Goal: Task Accomplishment & Management: Manage account settings

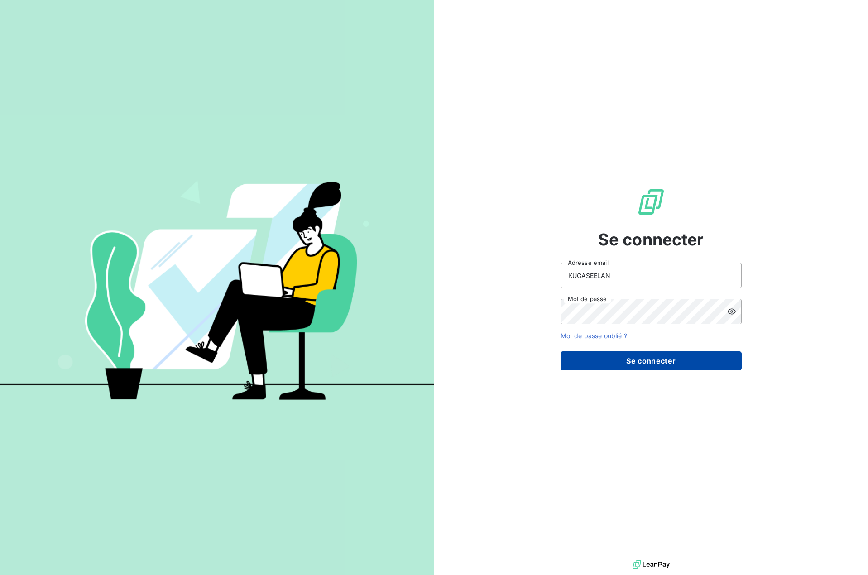
click at [642, 362] on button "Se connecter" at bounding box center [650, 360] width 181 height 19
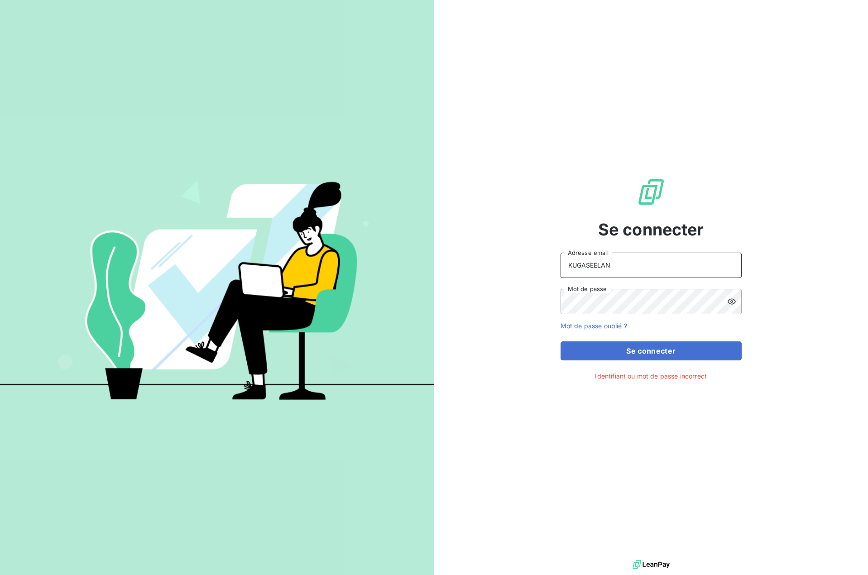
click at [626, 258] on input "KUGASEELAN" at bounding box center [650, 265] width 181 height 25
click at [626, 260] on input "KUGASEELAN" at bounding box center [650, 265] width 181 height 25
click at [811, 350] on div "Se connecter KUGASEELAN Adresse email Mot de passe Mot de passe oublié ? Se con…" at bounding box center [651, 279] width 434 height 558
click at [730, 301] on icon at bounding box center [731, 301] width 9 height 9
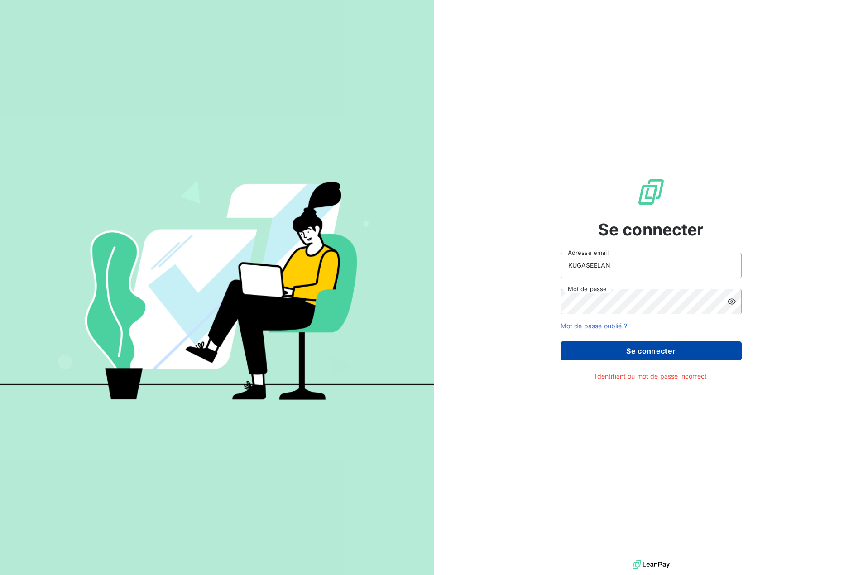
click at [661, 353] on button "Se connecter" at bounding box center [650, 350] width 181 height 19
drag, startPoint x: 628, startPoint y: 263, endPoint x: 266, endPoint y: 232, distance: 363.0
click at [266, 232] on div "Se connecter KUGASEELAN Adresse email Mot de passe Mot de passe oublié ? Se con…" at bounding box center [434, 287] width 868 height 575
type input "janaki@luxsense.fr"
click at [667, 349] on button "Se connecter" at bounding box center [650, 350] width 181 height 19
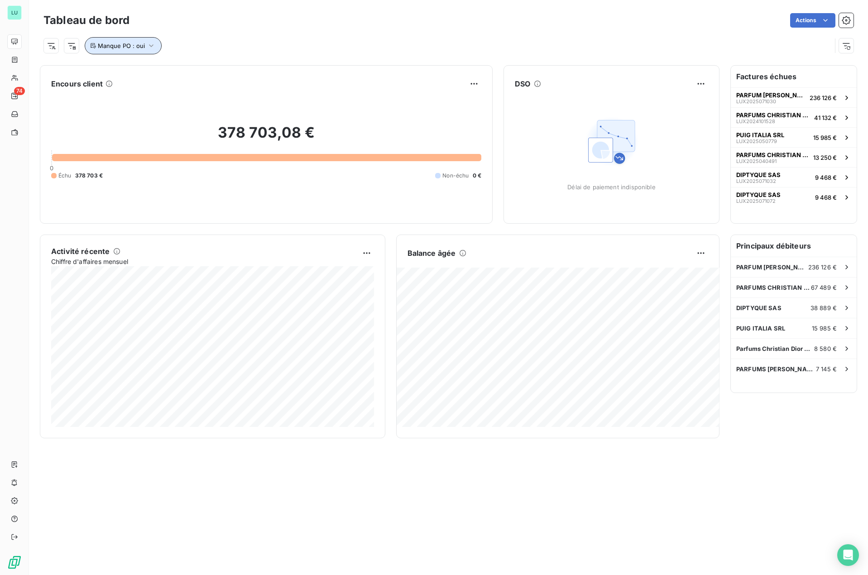
click at [155, 45] on button "Manque PO : oui" at bounding box center [123, 45] width 77 height 17
click at [227, 69] on icon at bounding box center [228, 69] width 5 height 5
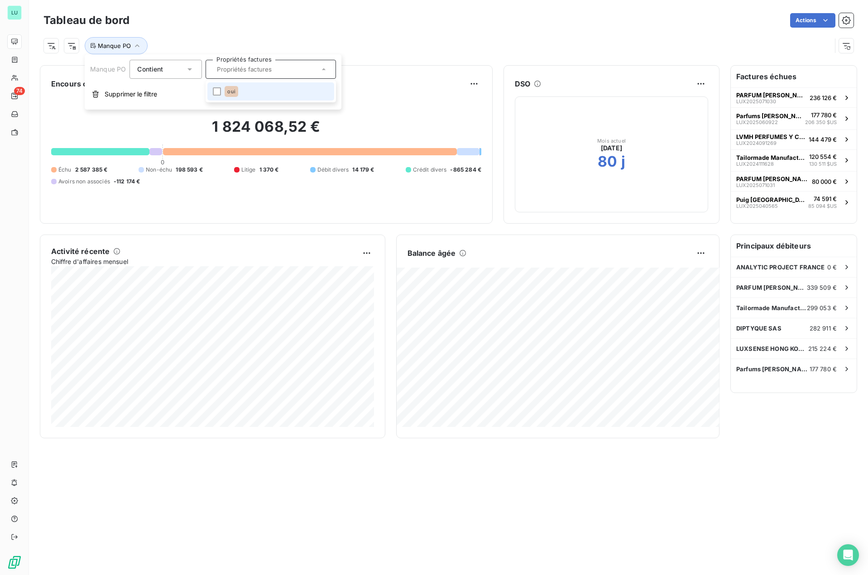
click at [416, 475] on div "Tableau de bord Actions Manque PO Encours client 1 824 068,52 € 0 Échu 2 587 38…" at bounding box center [448, 287] width 839 height 575
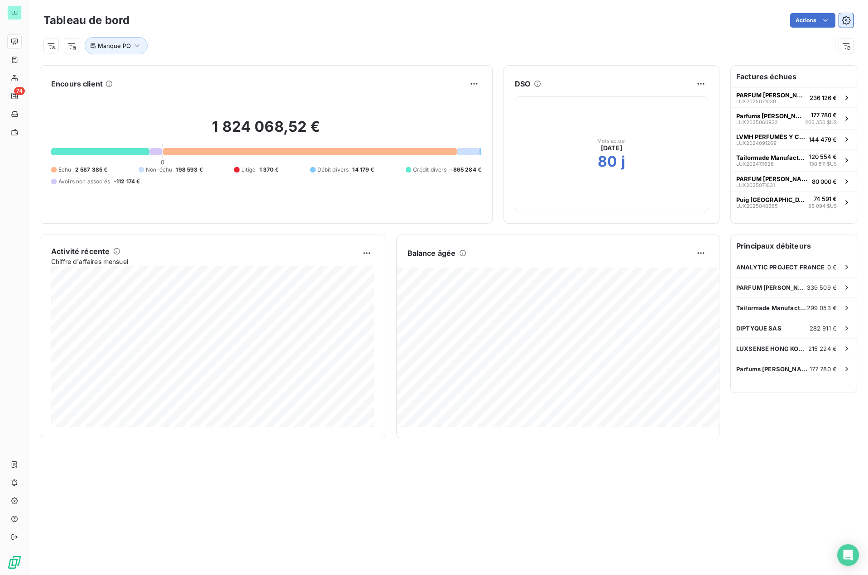
click at [847, 19] on icon "button" at bounding box center [845, 20] width 9 height 9
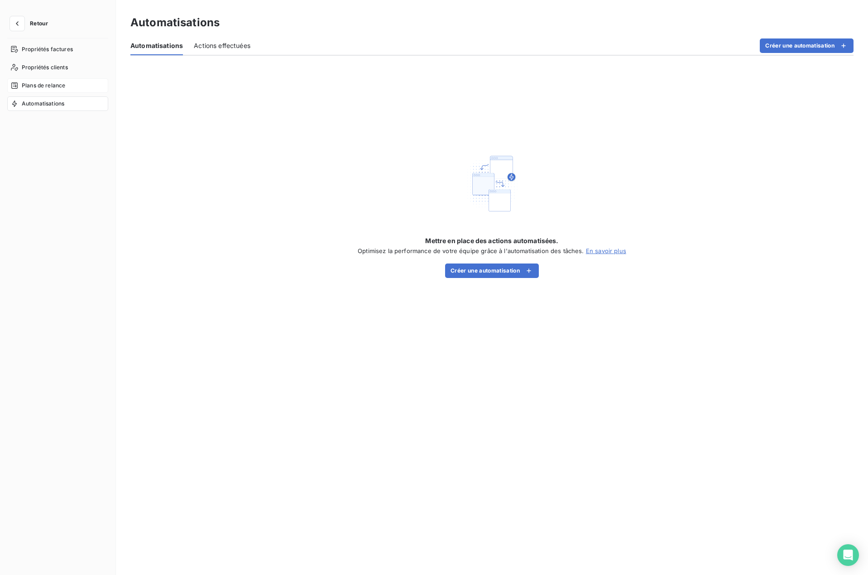
click at [40, 89] on span "Plans de relance" at bounding box center [43, 85] width 43 height 8
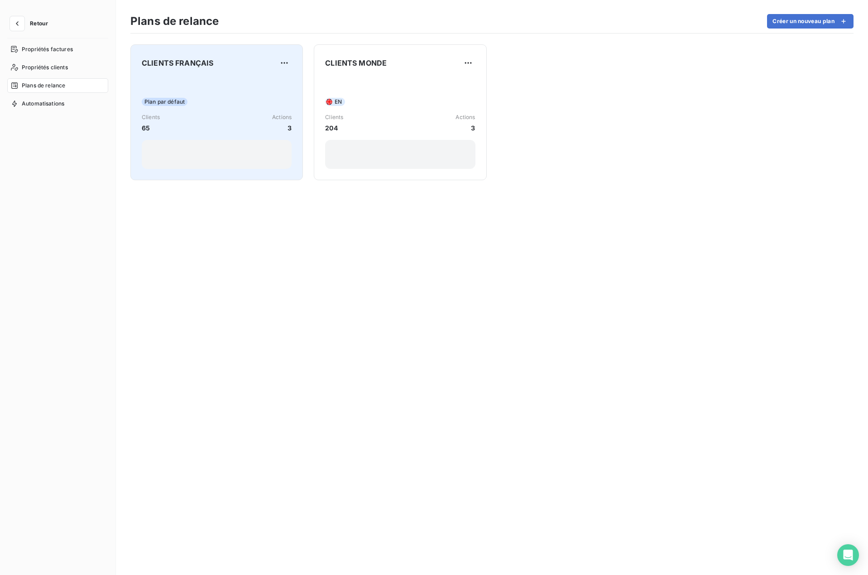
click at [260, 119] on div "Clients 65 Actions 3" at bounding box center [217, 122] width 150 height 19
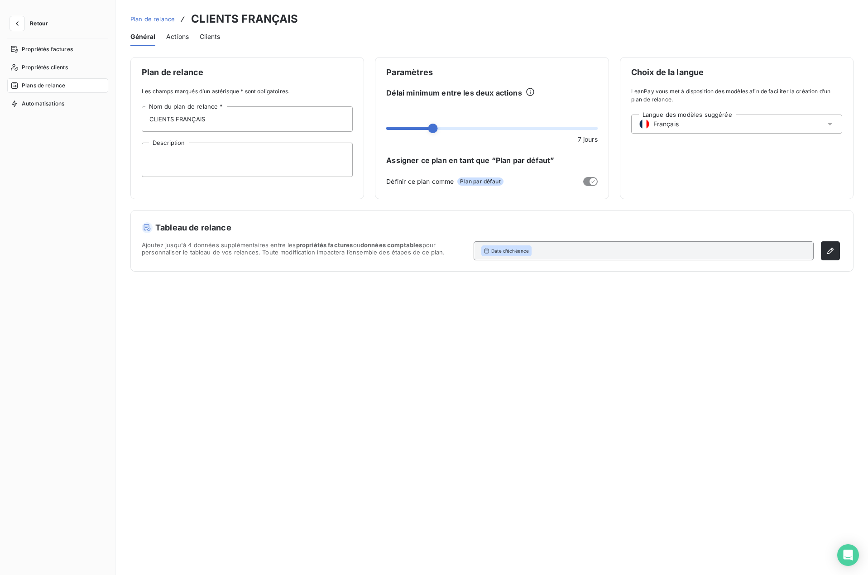
click at [174, 36] on span "Actions" at bounding box center [177, 36] width 23 height 9
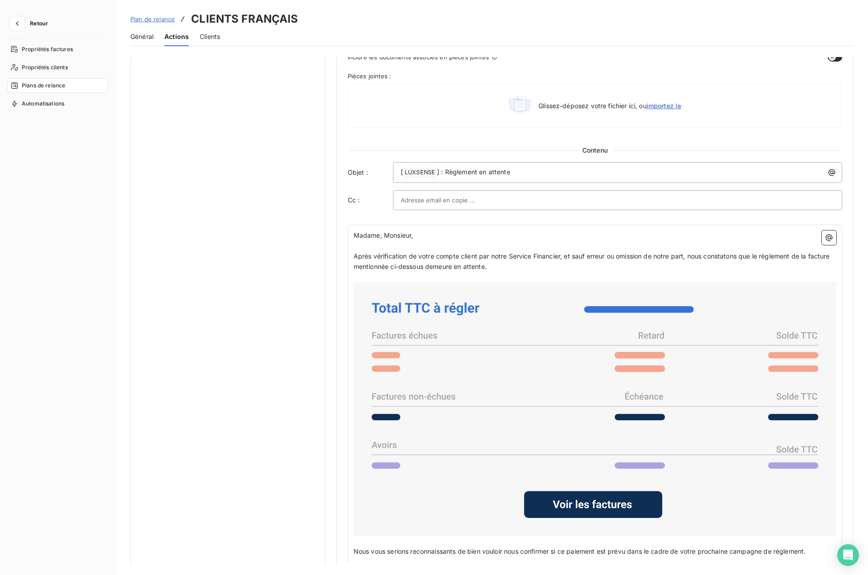
scroll to position [317, 0]
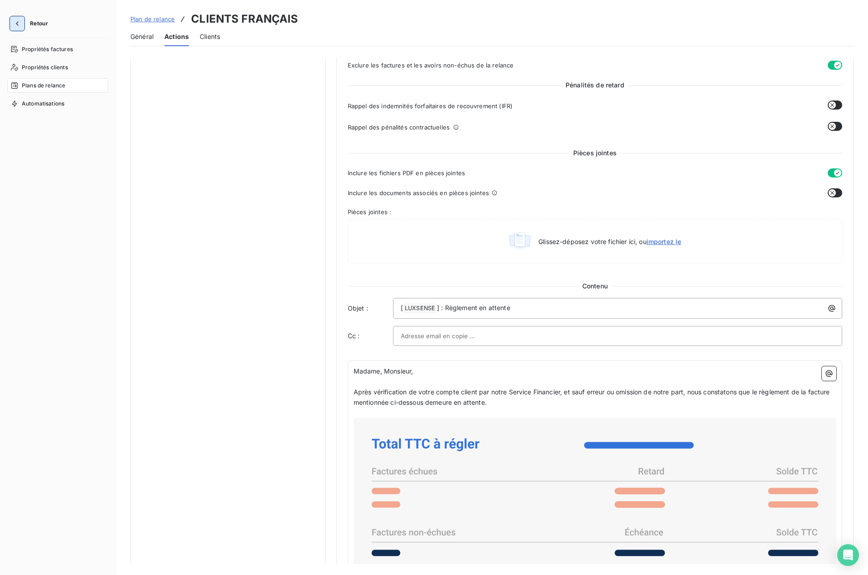
click at [17, 20] on icon "button" at bounding box center [17, 23] width 9 height 9
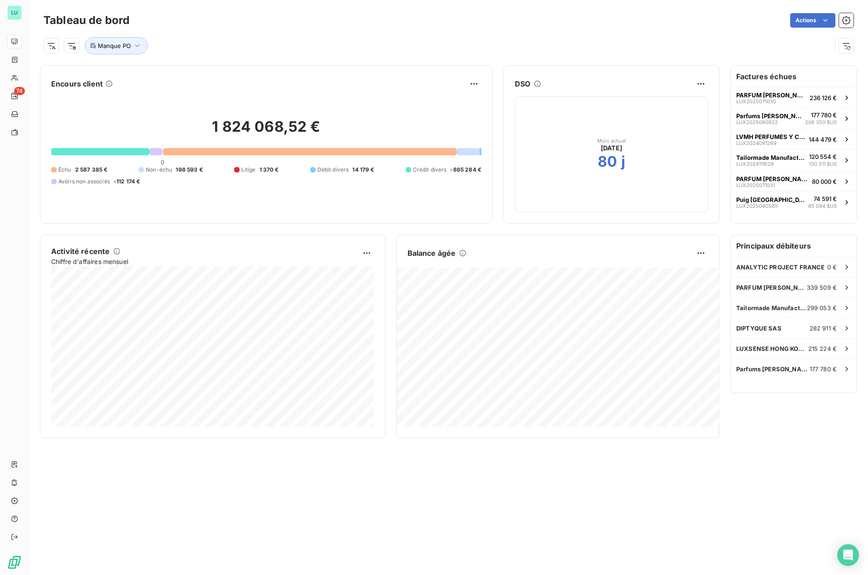
click at [320, 37] on div "Manque PO" at bounding box center [448, 42] width 810 height 24
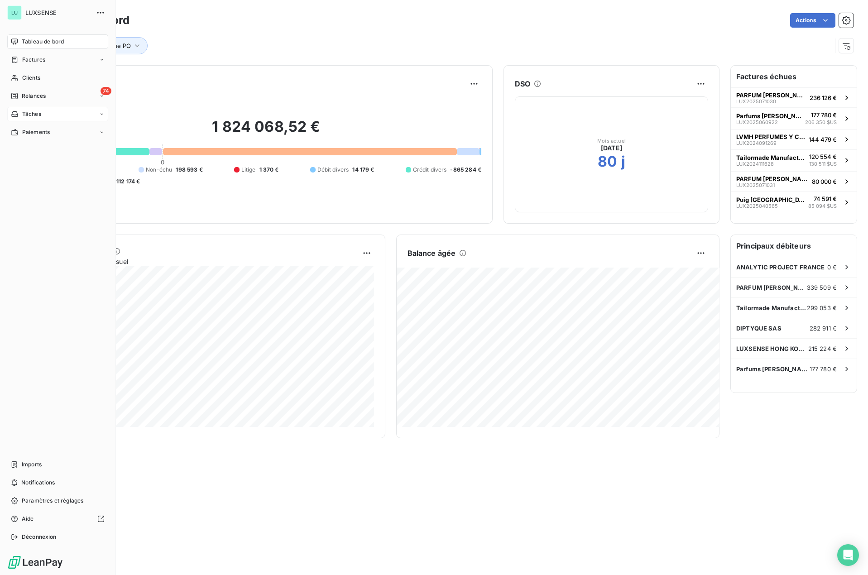
click at [37, 107] on div "Tâches" at bounding box center [57, 114] width 101 height 14
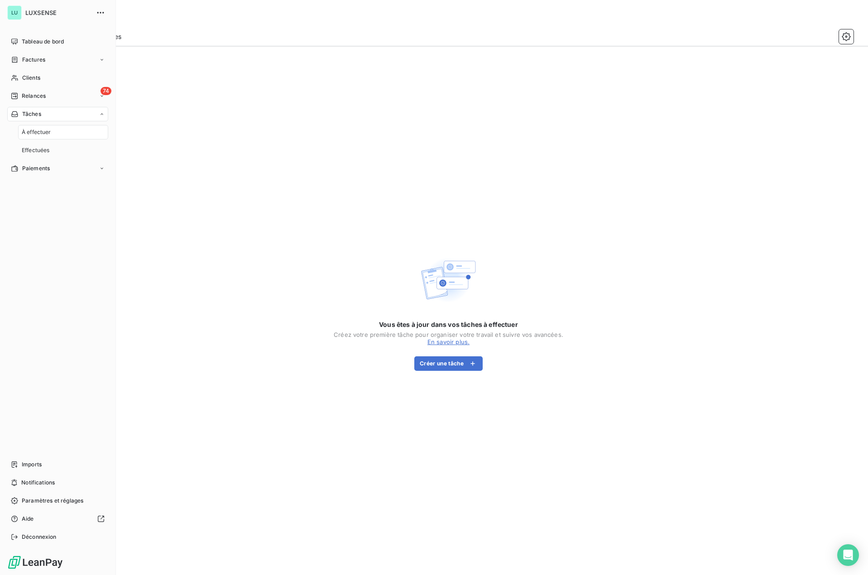
click at [37, 107] on div "Tâches" at bounding box center [57, 114] width 101 height 14
click at [32, 95] on span "Relances" at bounding box center [34, 96] width 24 height 8
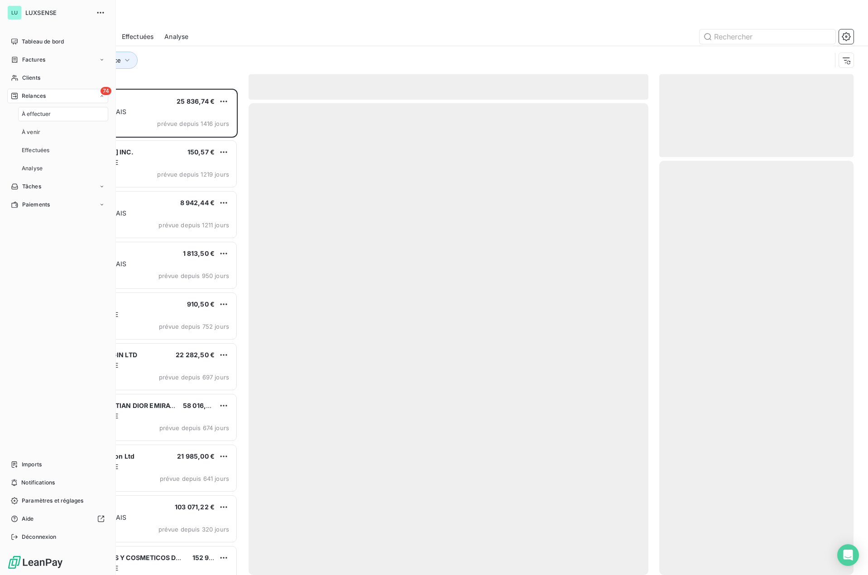
scroll to position [479, 188]
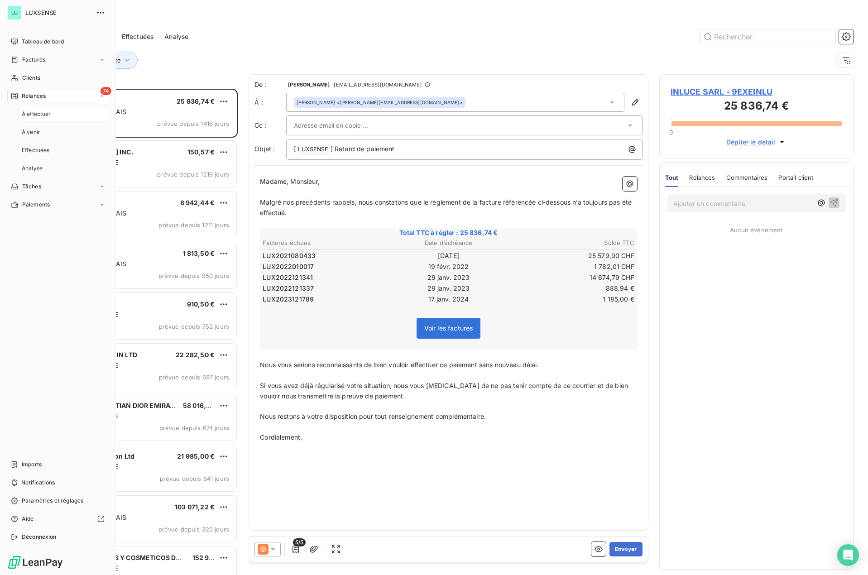
click at [40, 114] on span "À effectuer" at bounding box center [36, 114] width 29 height 8
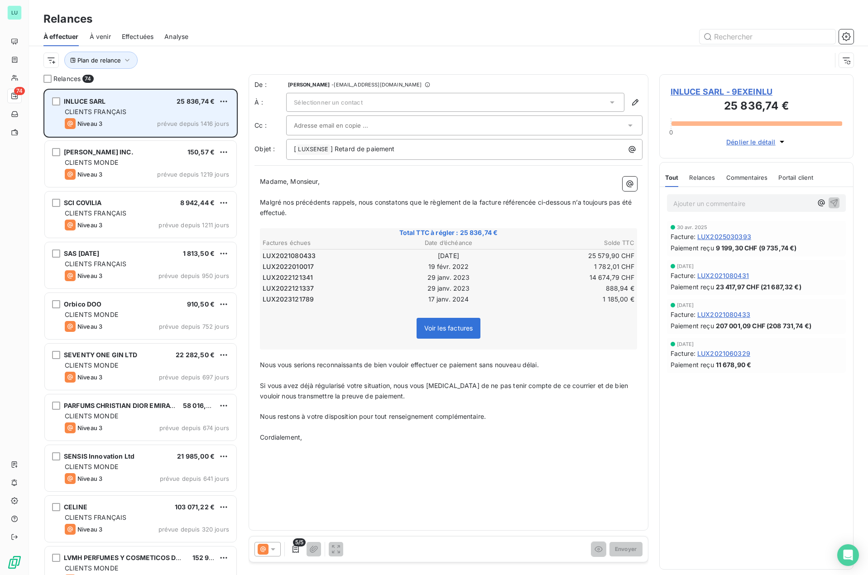
click at [119, 112] on span "CLIENTS FRANÇAIS" at bounding box center [96, 112] width 62 height 8
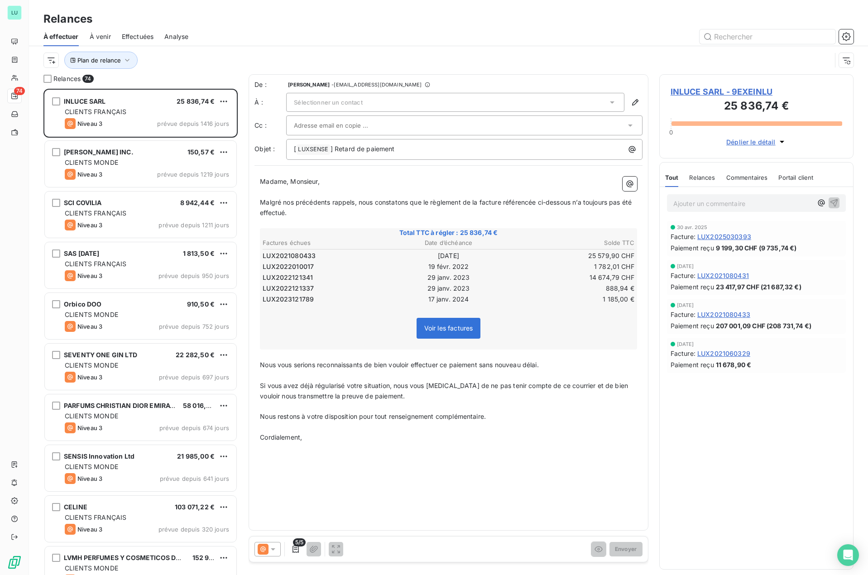
click at [408, 256] on td "30 sept. 2021" at bounding box center [449, 256] width 124 height 10
click at [454, 259] on td "30 sept. 2021" at bounding box center [449, 256] width 124 height 10
click at [347, 254] on td "LUX2021080433" at bounding box center [324, 256] width 124 height 10
click at [544, 128] on div at bounding box center [460, 126] width 332 height 14
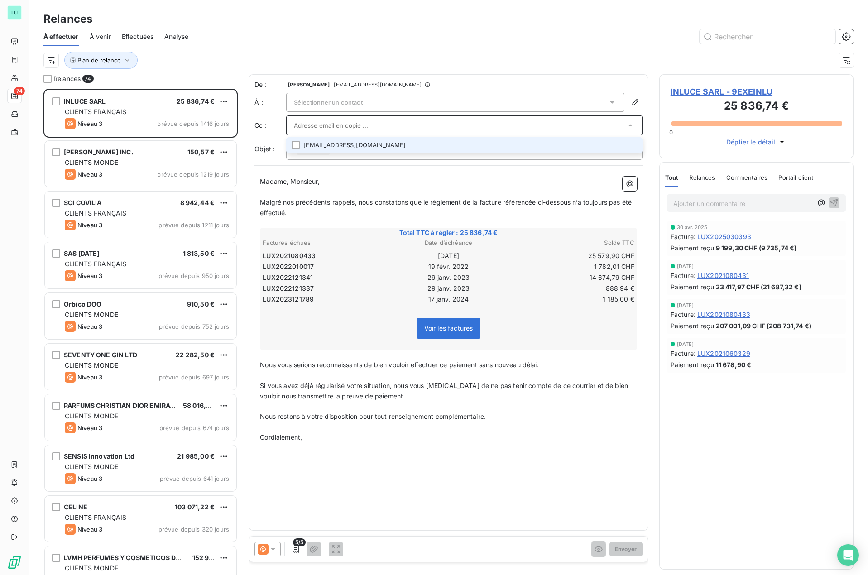
click at [544, 128] on input "text" at bounding box center [460, 126] width 332 height 14
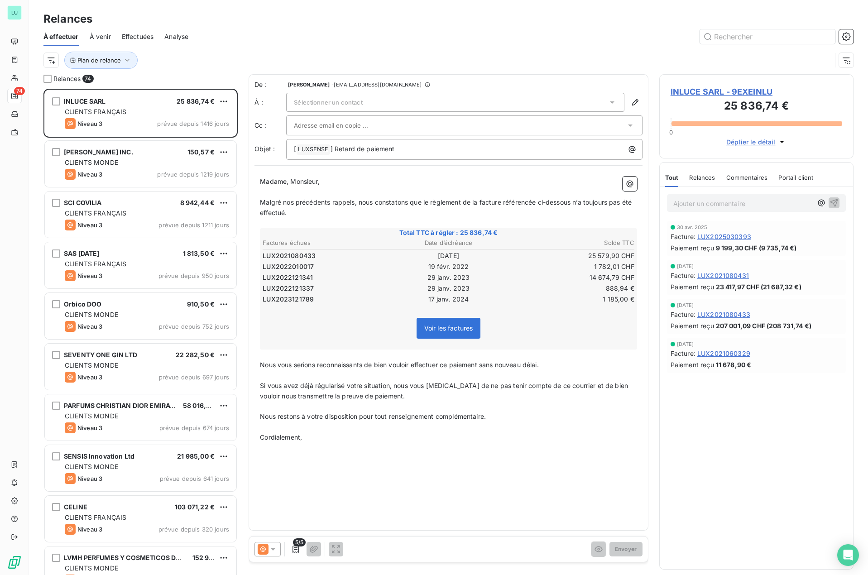
click at [458, 106] on div "Sélectionner un contact" at bounding box center [455, 102] width 338 height 19
click at [544, 430] on p "﻿" at bounding box center [448, 427] width 377 height 10
click at [292, 549] on icon "button" at bounding box center [295, 548] width 9 height 9
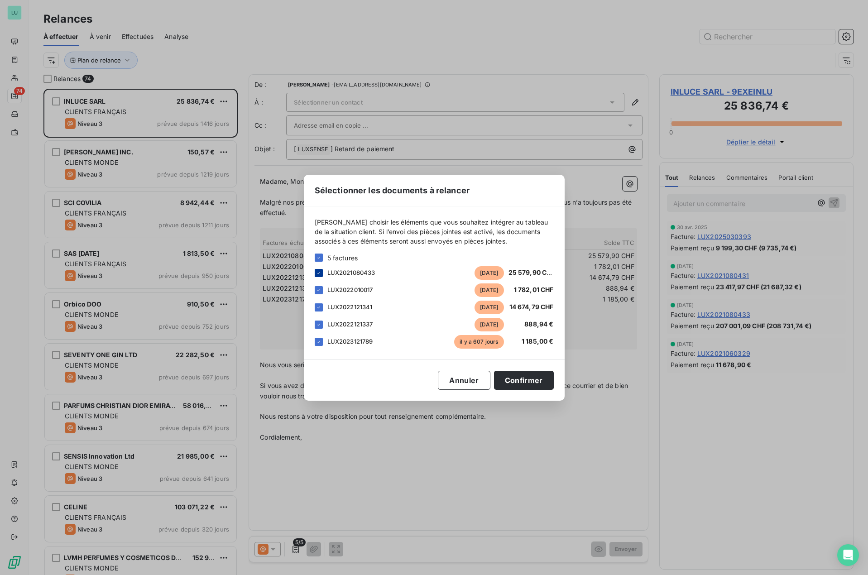
click at [318, 271] on icon at bounding box center [318, 272] width 5 height 5
click at [527, 380] on button "Confirmer" at bounding box center [524, 380] width 60 height 19
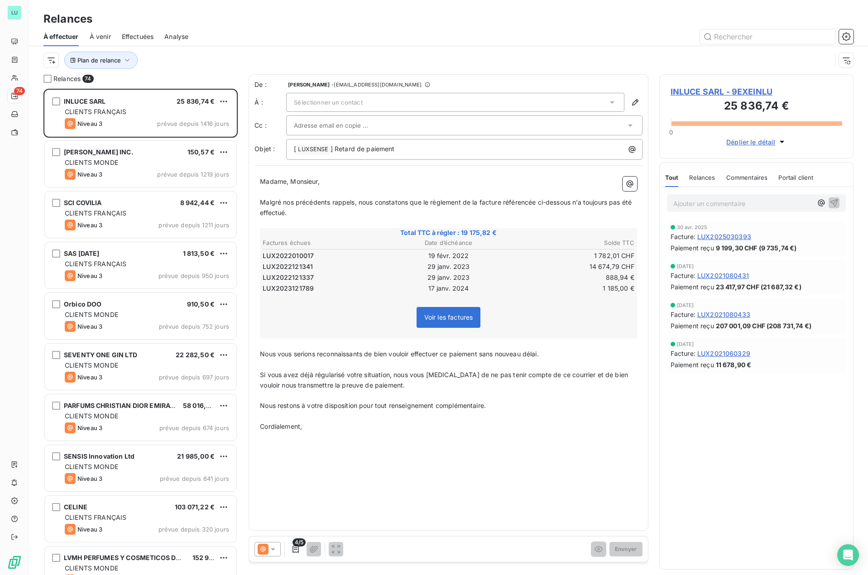
click at [273, 551] on icon at bounding box center [272, 548] width 9 height 9
click at [528, 483] on div "De : JANAKI KUGASEELAN - janaki@luxsense.fr À : Sélectionner un contact Cc : Ob…" at bounding box center [448, 302] width 400 height 456
click at [552, 478] on div "De : JANAKI KUGASEELAN - janaki@luxsense.fr À : Sélectionner un contact Cc : Ob…" at bounding box center [448, 302] width 400 height 456
click at [297, 549] on icon "button" at bounding box center [295, 548] width 9 height 9
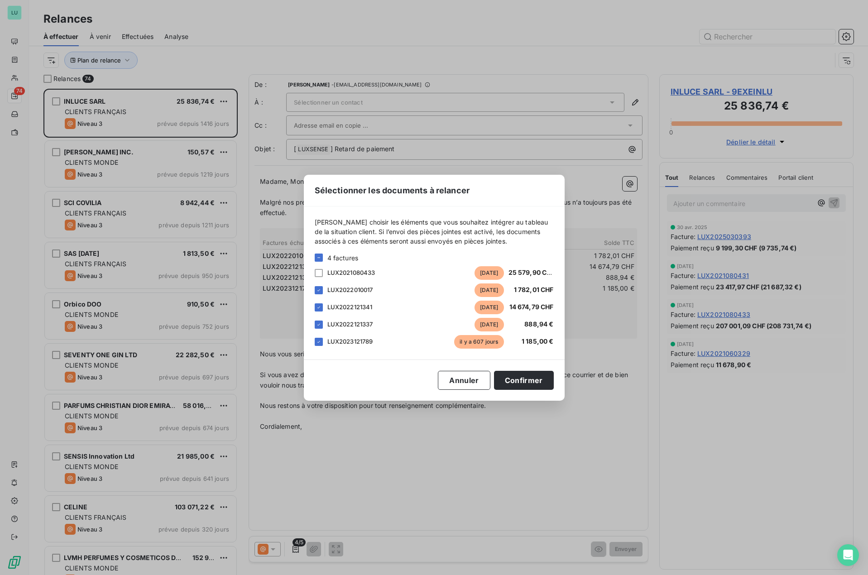
click at [477, 274] on span "il y a 1446 jours" at bounding box center [488, 273] width 29 height 14
click at [350, 269] on span "LUX2021080433" at bounding box center [351, 272] width 48 height 7
click at [460, 384] on button "Annuler" at bounding box center [464, 380] width 52 height 19
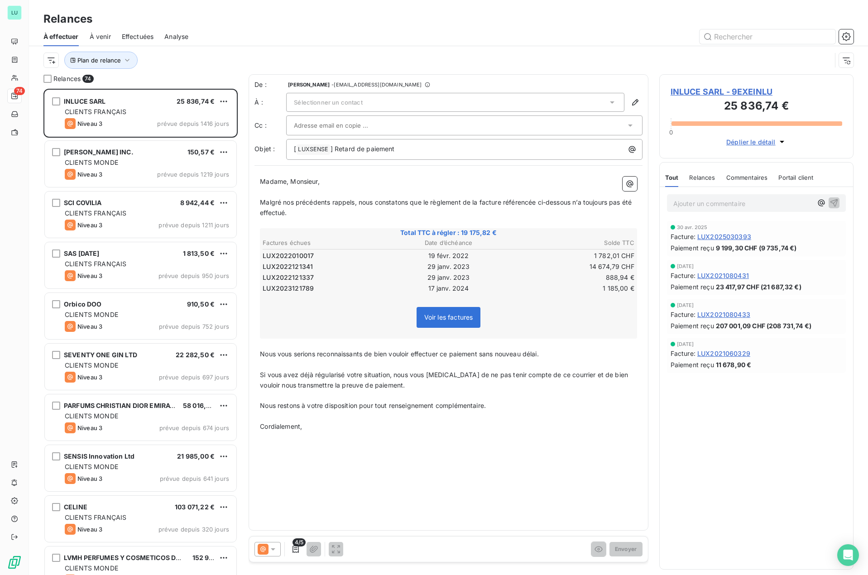
click at [456, 320] on span "Voir les factures" at bounding box center [448, 317] width 49 height 8
click at [460, 318] on span "Voir les factures" at bounding box center [448, 317] width 49 height 8
click at [430, 320] on span "Voir les factures" at bounding box center [448, 317] width 49 height 8
click at [435, 319] on span "Voir les factures" at bounding box center [448, 317] width 49 height 8
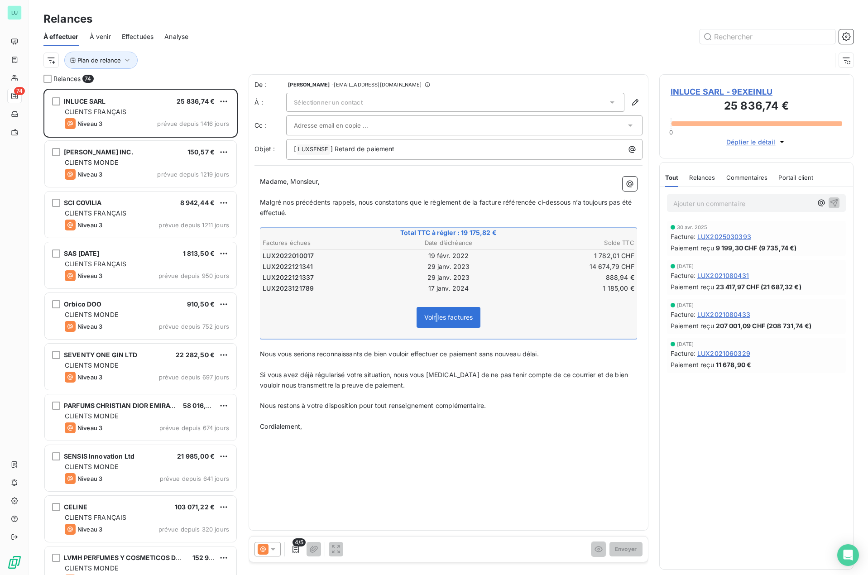
click at [435, 319] on span "Voir les factures" at bounding box center [448, 317] width 49 height 8
click at [473, 449] on div "De : JANAKI KUGASEELAN - janaki@luxsense.fr À : Sélectionner un contact Cc : Ob…" at bounding box center [448, 302] width 400 height 456
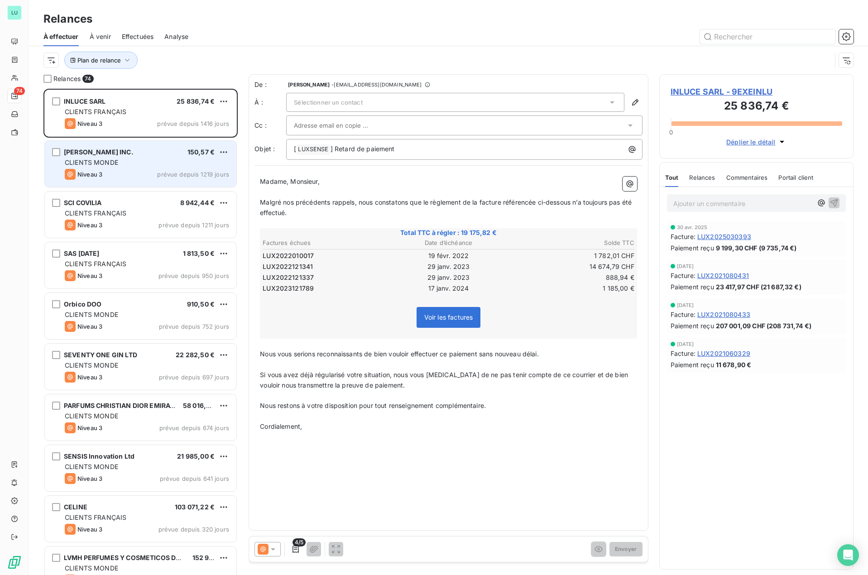
click at [137, 157] on div "CHRISTIAN DIOR INC. 150,57 € CLIENTS MONDE Niveau 3 prévue depuis 1219 jours" at bounding box center [140, 164] width 191 height 46
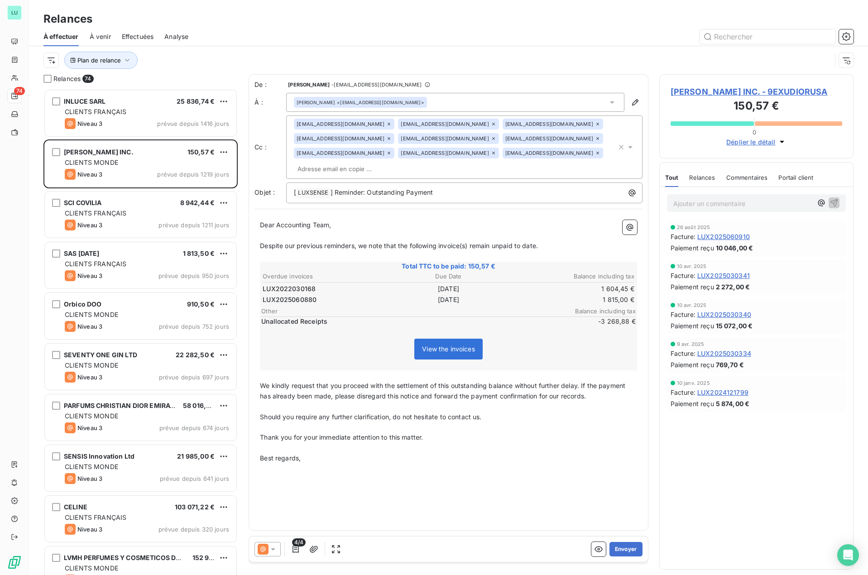
scroll to position [479, 188]
click at [443, 345] on span "View the invoices" at bounding box center [448, 349] width 53 height 8
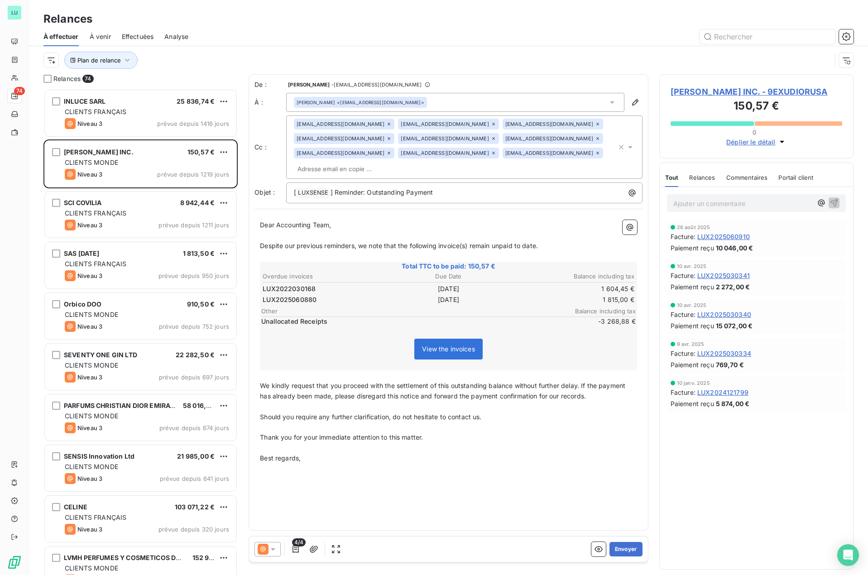
click at [443, 345] on span "View the invoices" at bounding box center [448, 349] width 53 height 8
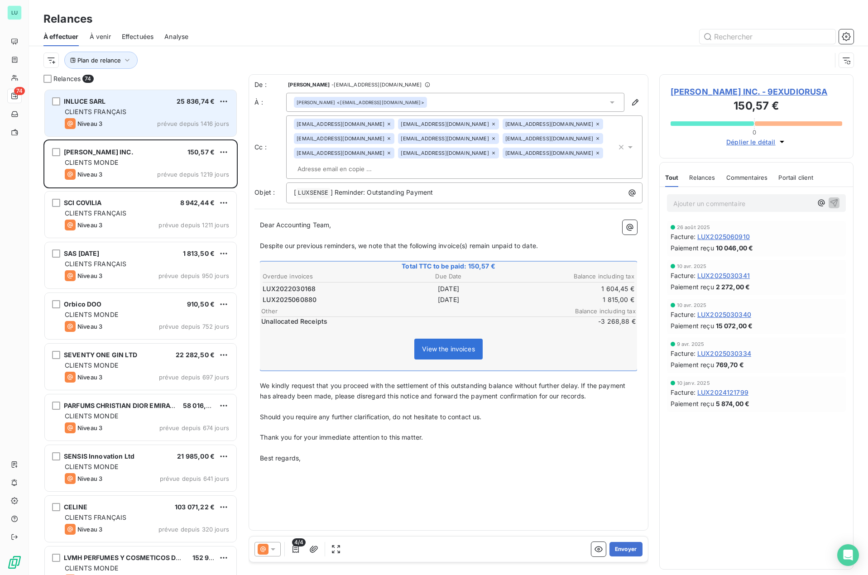
click at [94, 117] on div "INLUCE SARL 25 836,74 € CLIENTS FRANÇAIS Niveau 3 prévue depuis 1416 jours" at bounding box center [140, 113] width 191 height 46
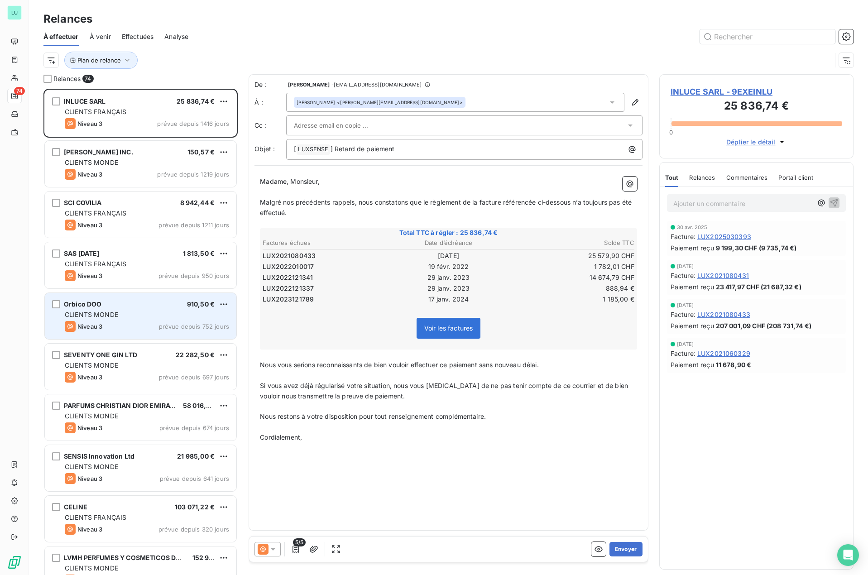
click at [115, 303] on div "Orbico DOO 910,50 €" at bounding box center [147, 304] width 164 height 8
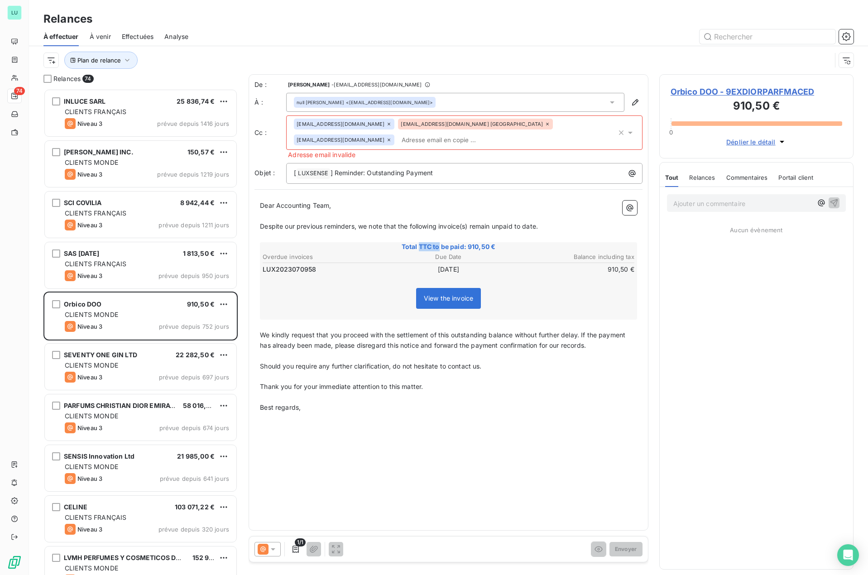
drag, startPoint x: 419, startPoint y: 246, endPoint x: 439, endPoint y: 247, distance: 19.9
click at [439, 247] on span "Total TTC to be paid: 910,50 €" at bounding box center [448, 246] width 374 height 9
click at [406, 241] on p "﻿" at bounding box center [448, 237] width 377 height 10
click at [396, 248] on span "Total TTC to be paid: 910,50 €" at bounding box center [448, 246] width 374 height 9
click at [398, 247] on span "Total TTC to be paid: 910,50 €" at bounding box center [448, 246] width 374 height 9
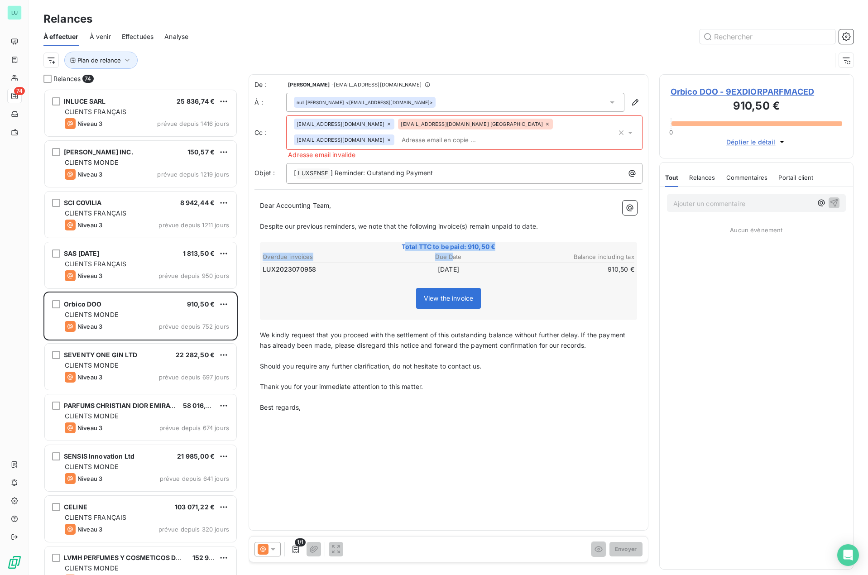
drag, startPoint x: 403, startPoint y: 245, endPoint x: 453, endPoint y: 254, distance: 50.7
click at [453, 254] on div "Total TTC to be paid: 910,50 € Overdue invoices Due Date Balance including tax …" at bounding box center [448, 281] width 377 height 78
click at [443, 297] on span "View the invoice" at bounding box center [448, 298] width 49 height 8
click at [273, 547] on icon at bounding box center [272, 548] width 9 height 9
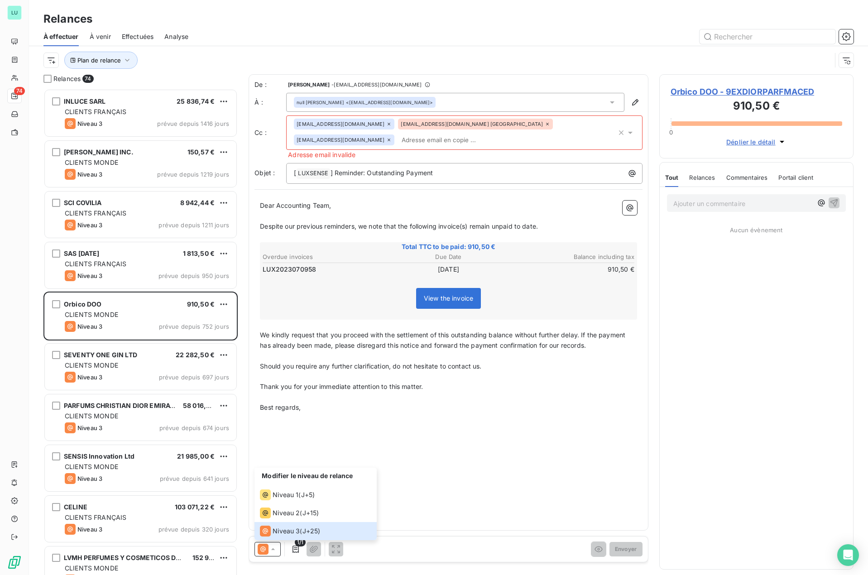
drag, startPoint x: 432, startPoint y: 511, endPoint x: 378, endPoint y: 525, distance: 56.0
click at [432, 511] on div "De : JANAKI KUGASEELAN - janaki@luxsense.fr À : null Viktoryia KHVISHCHUK <vkhv…" at bounding box center [448, 302] width 400 height 456
click at [295, 548] on icon "button" at bounding box center [295, 548] width 9 height 9
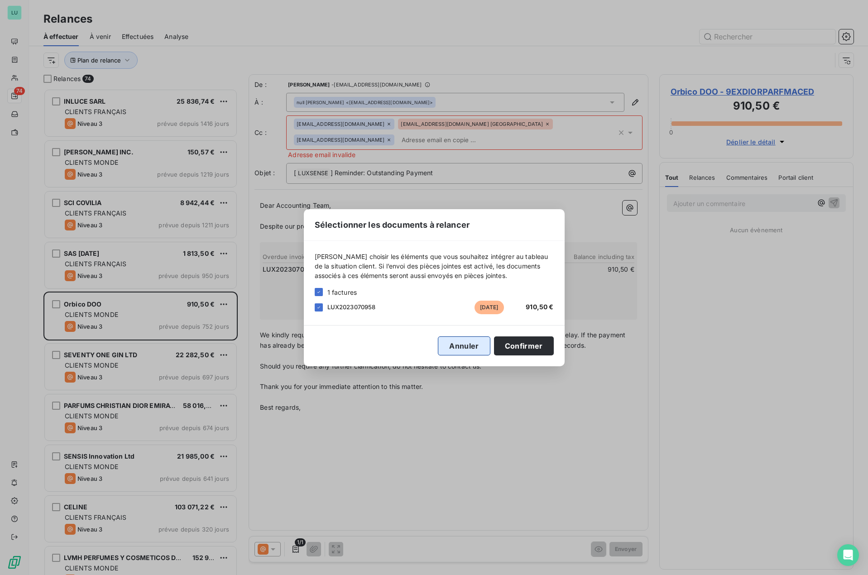
click at [461, 344] on button "Annuler" at bounding box center [464, 345] width 52 height 19
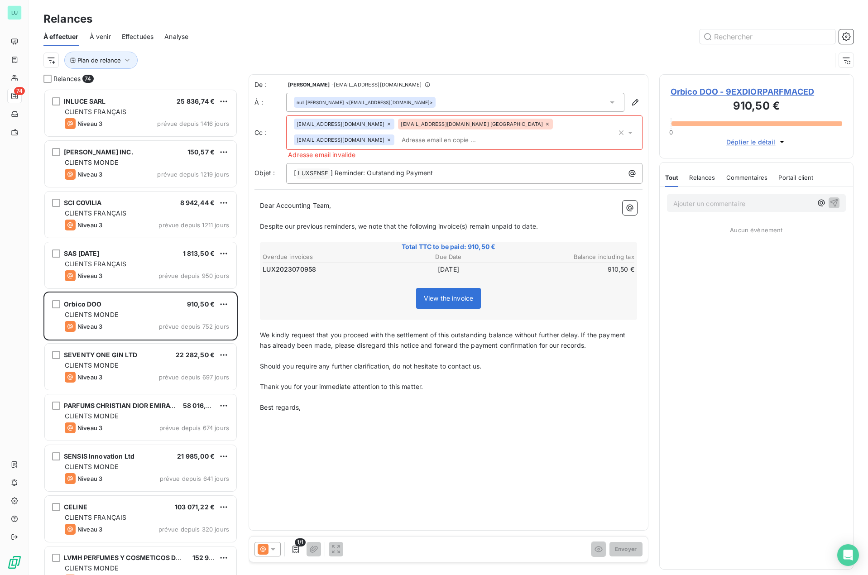
click at [324, 552] on div "1/1" at bounding box center [298, 549] width 89 height 14
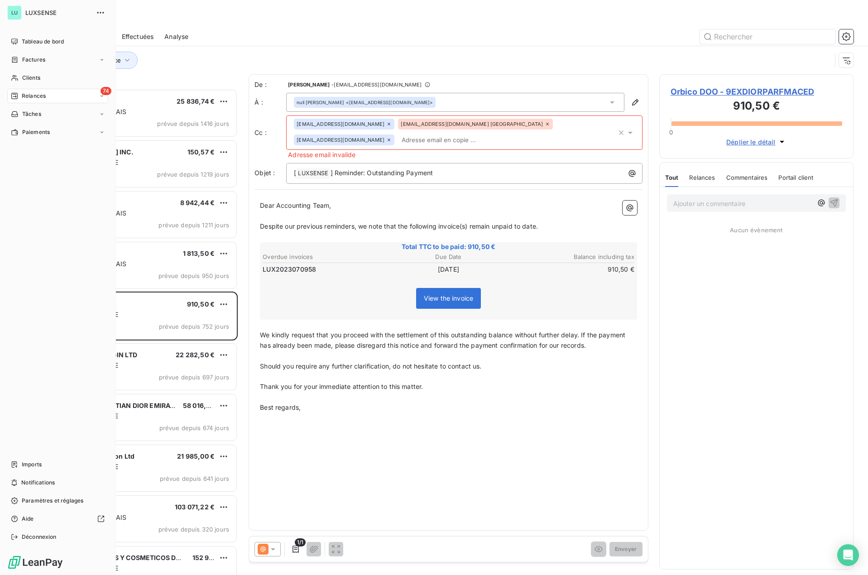
click at [33, 97] on span "Relances" at bounding box center [34, 96] width 24 height 8
click at [60, 361] on div "Tableau de bord Factures Clients 74 Relances À effectuer À venir Effectuées Ana…" at bounding box center [57, 289] width 101 height 510
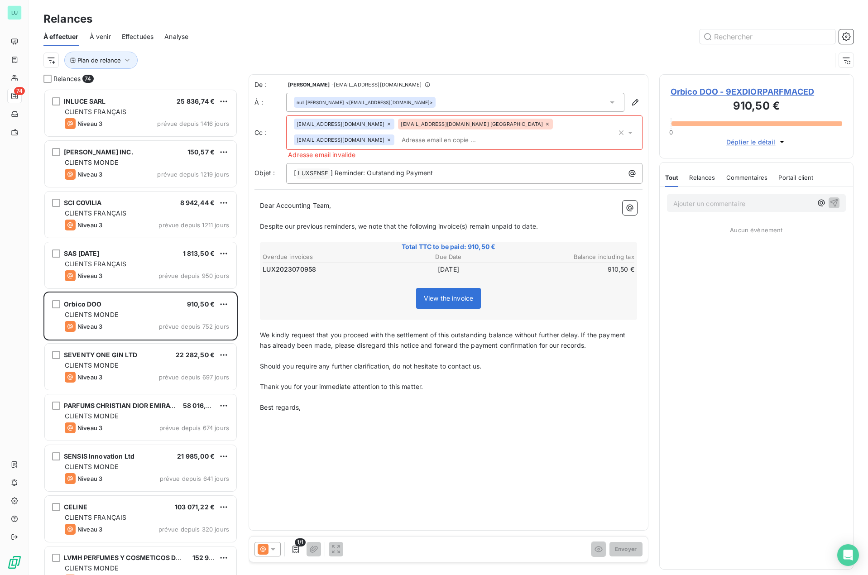
click at [504, 498] on div "De : JANAKI KUGASEELAN - janaki@luxsense.fr À : null Viktoryia KHVISHCHUK <vkhv…" at bounding box center [448, 302] width 400 height 456
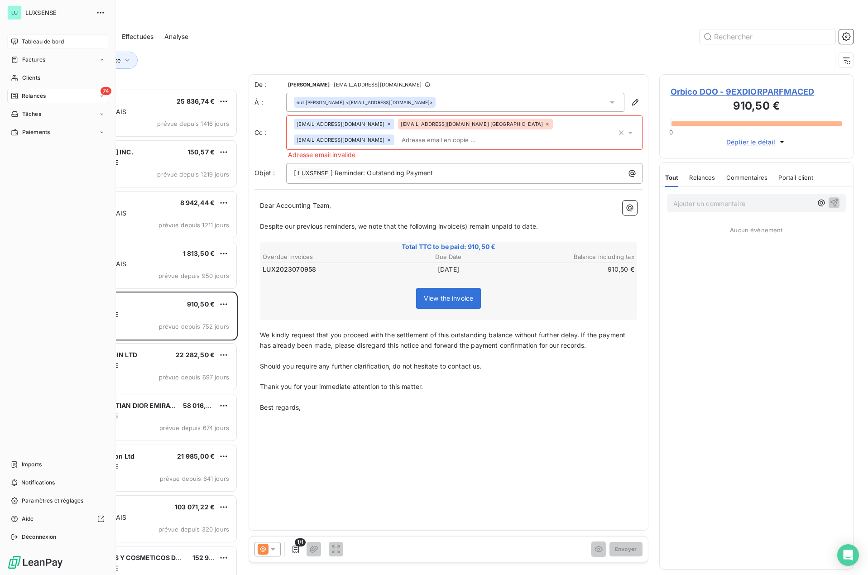
click at [29, 39] on span "Tableau de bord" at bounding box center [43, 42] width 42 height 8
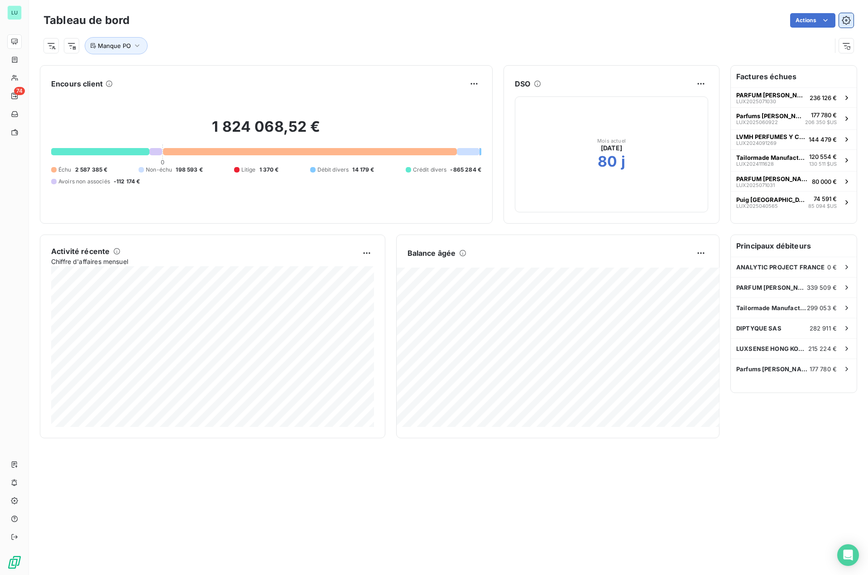
click at [845, 17] on icon "button" at bounding box center [845, 20] width 9 height 9
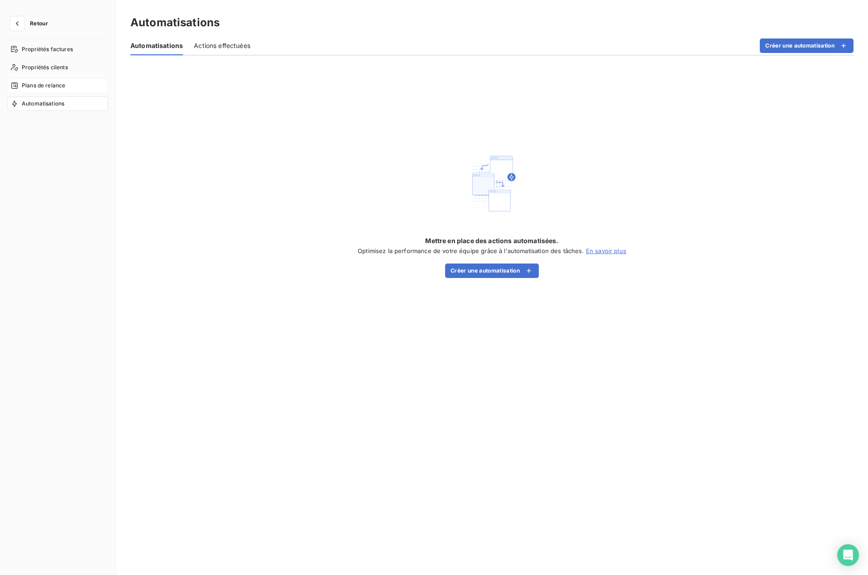
click at [43, 81] on div "Plans de relance" at bounding box center [57, 85] width 101 height 14
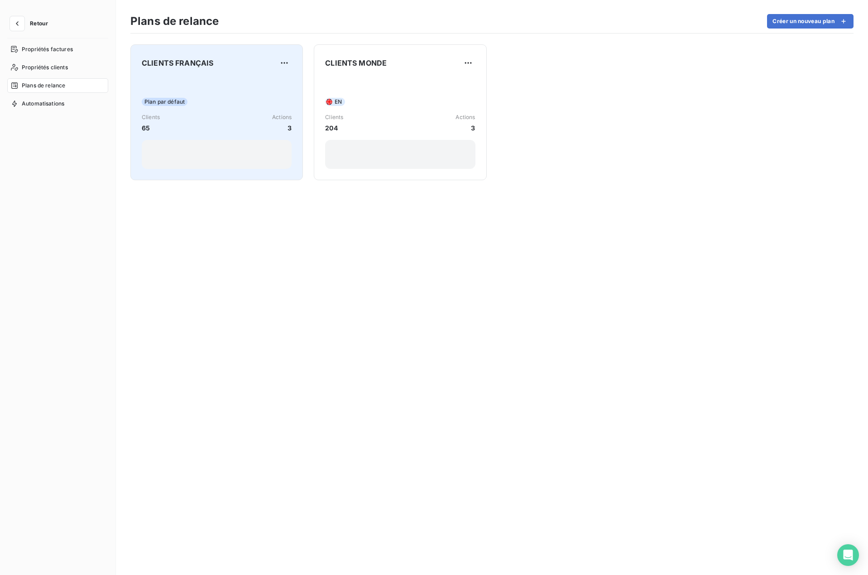
click at [220, 110] on div "Plan par défaut Clients 65 Actions 3" at bounding box center [217, 122] width 150 height 91
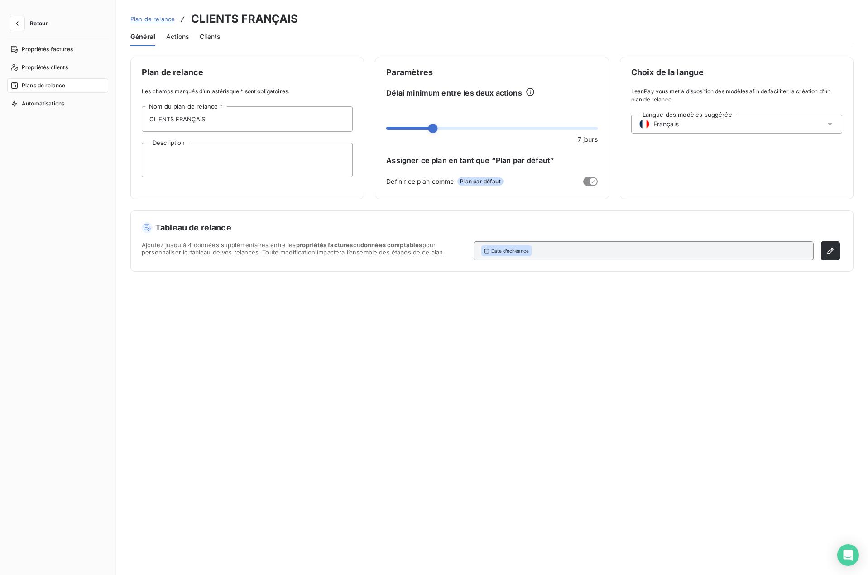
click at [174, 36] on span "Actions" at bounding box center [177, 36] width 23 height 9
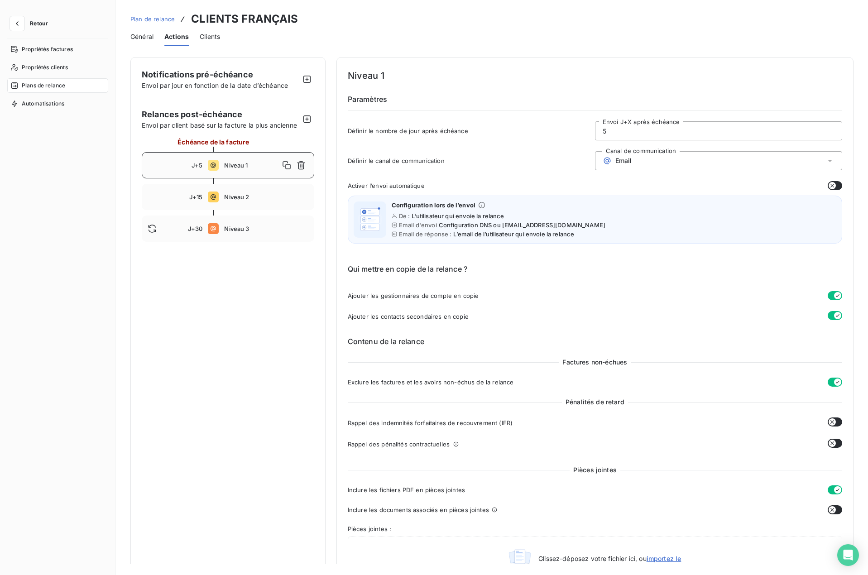
scroll to position [226, 0]
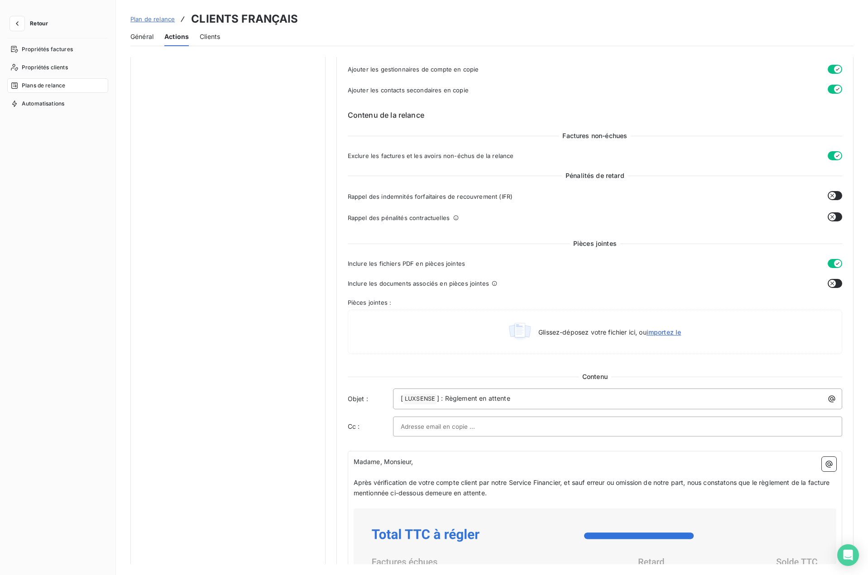
click at [836, 285] on button "button" at bounding box center [834, 283] width 14 height 9
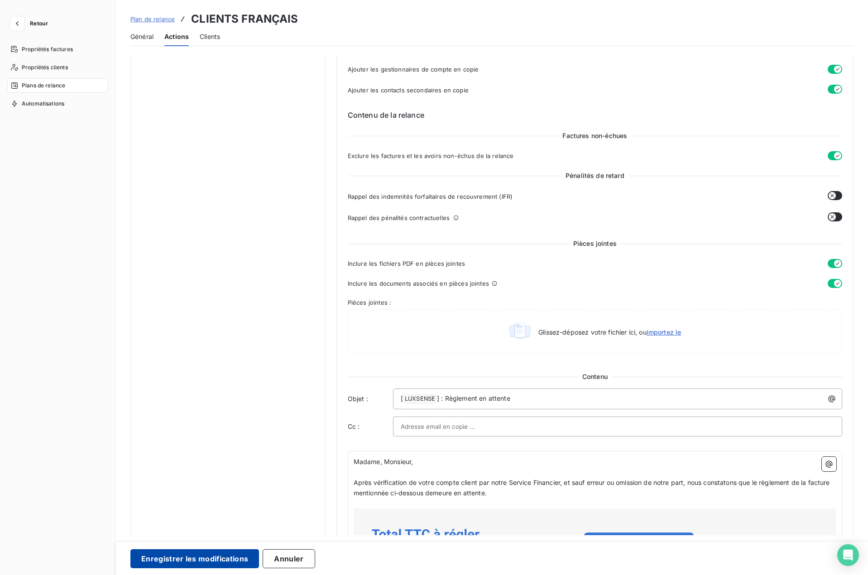
click at [201, 556] on button "Enregistrer les modifications" at bounding box center [194, 558] width 129 height 19
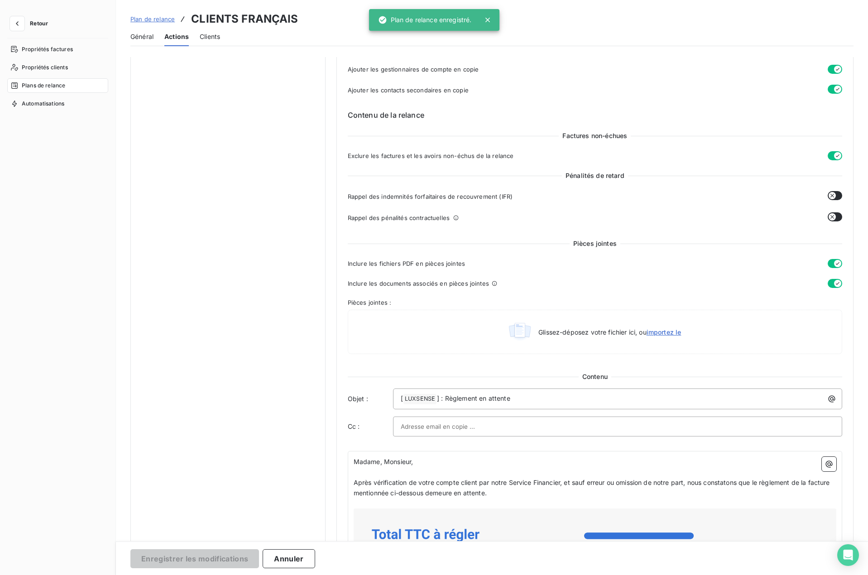
scroll to position [0, 0]
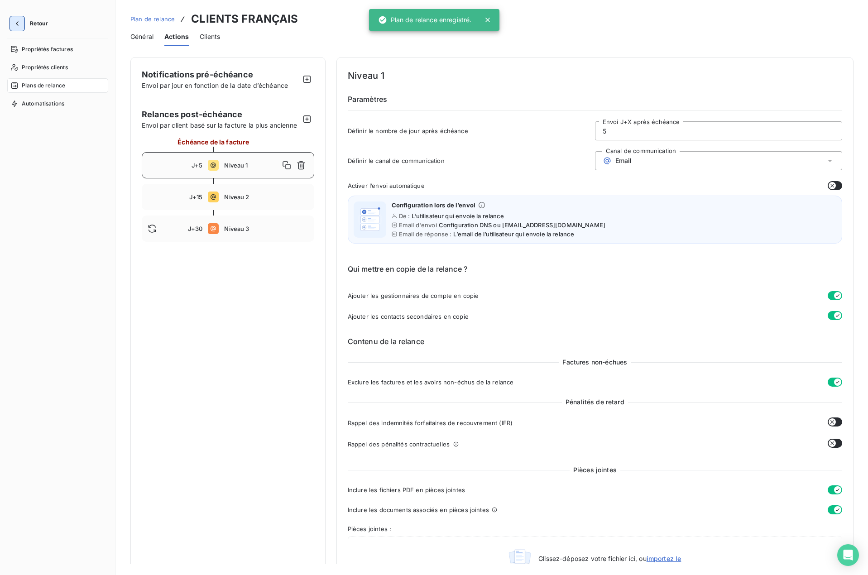
click at [19, 23] on icon "button" at bounding box center [17, 23] width 9 height 9
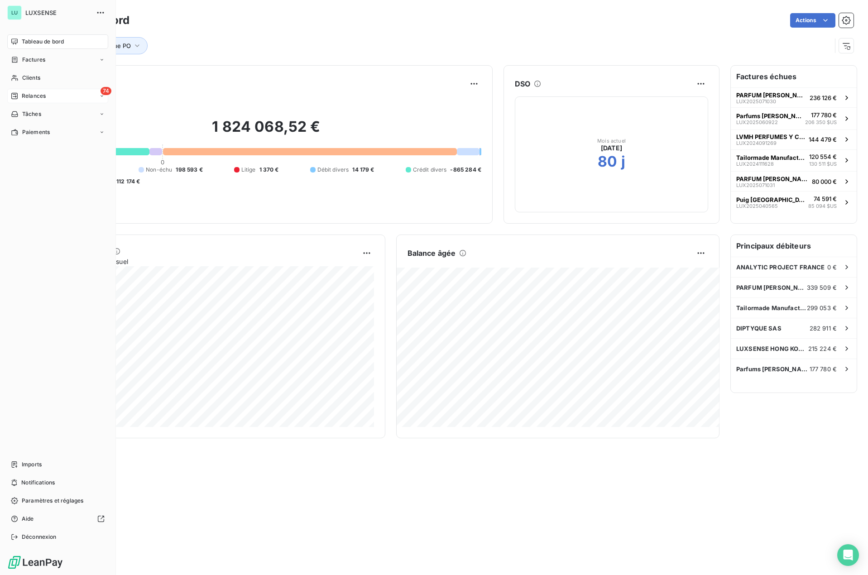
click at [29, 94] on span "Relances" at bounding box center [34, 96] width 24 height 8
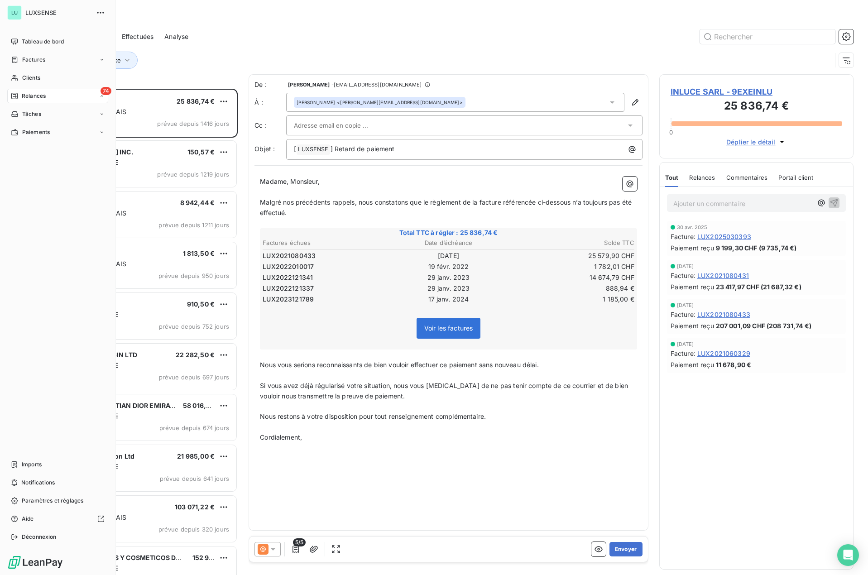
scroll to position [479, 188]
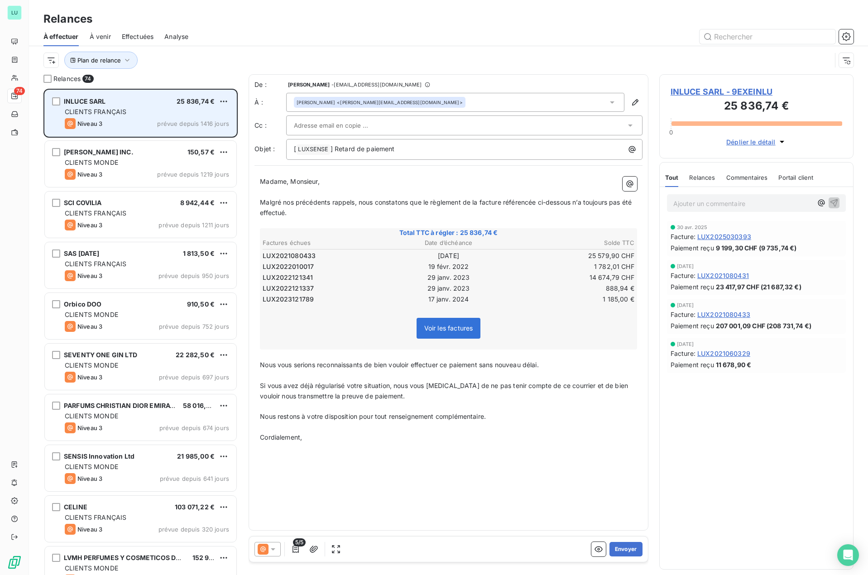
click at [117, 109] on span "CLIENTS FRANÇAIS" at bounding box center [96, 112] width 62 height 8
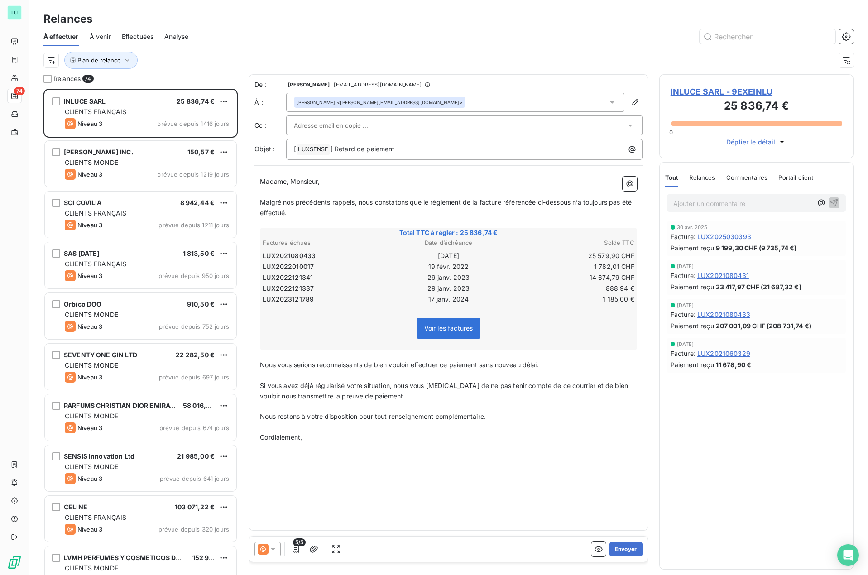
click at [274, 549] on icon at bounding box center [273, 549] width 5 height 2
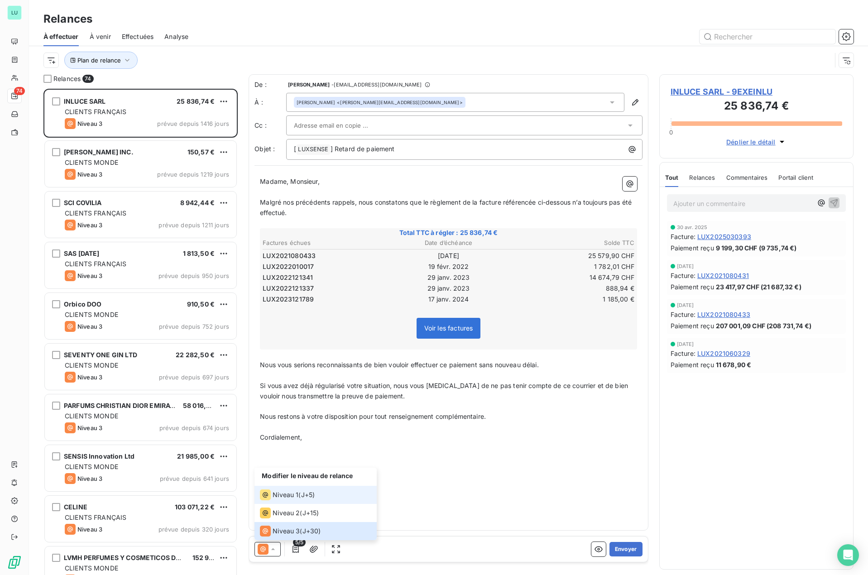
click at [284, 496] on span "Niveau 1" at bounding box center [285, 494] width 26 height 9
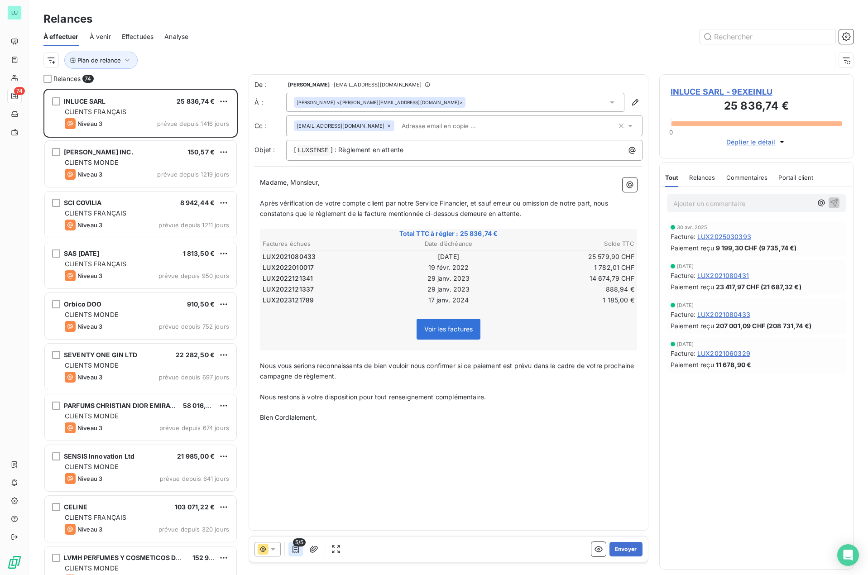
click at [296, 550] on icon "button" at bounding box center [295, 548] width 9 height 9
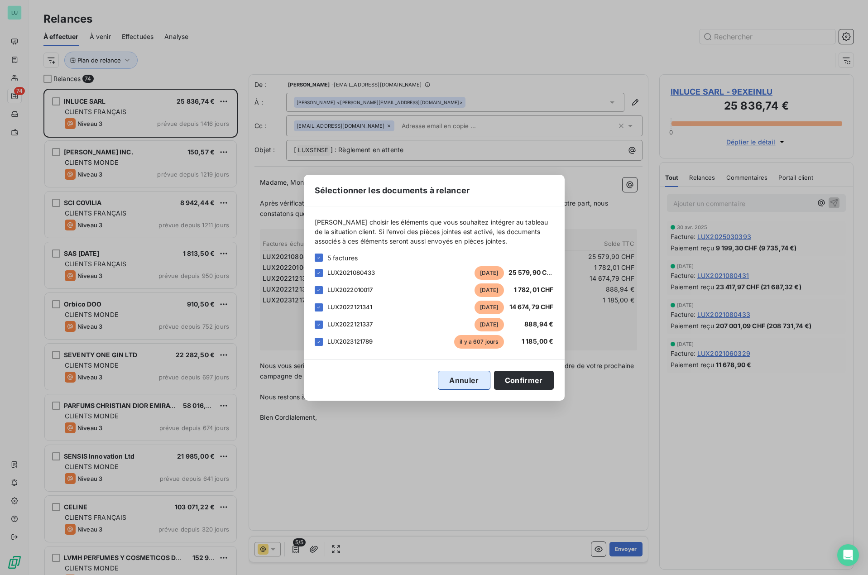
click at [456, 387] on button "Annuler" at bounding box center [464, 380] width 52 height 19
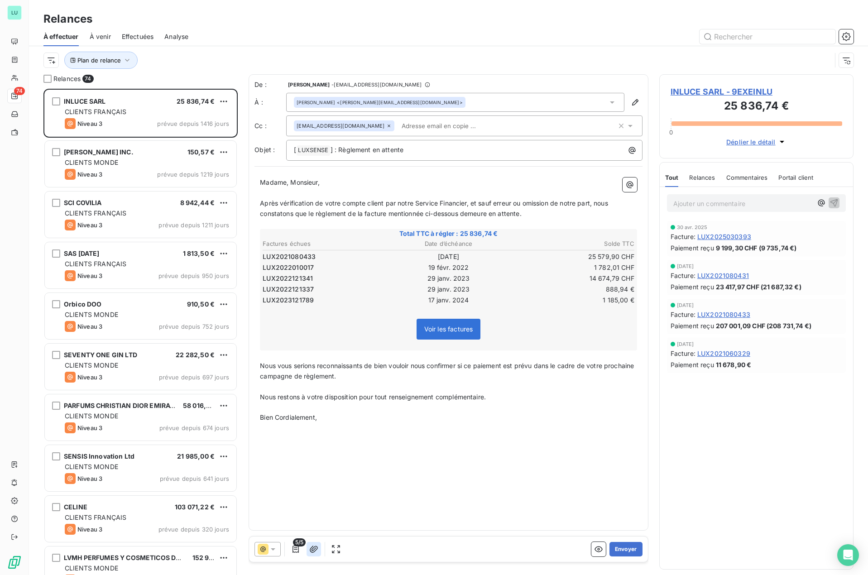
click at [315, 553] on icon "button" at bounding box center [313, 548] width 9 height 9
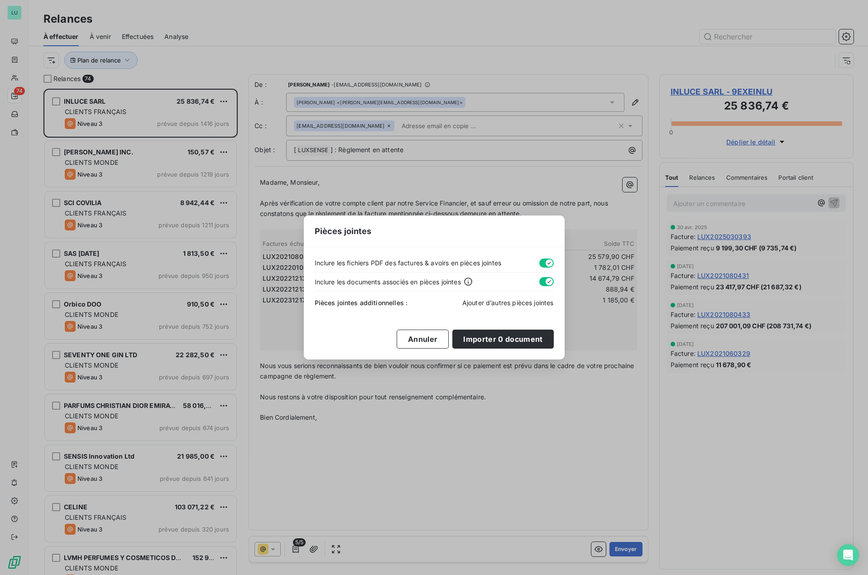
click at [473, 303] on span "Ajouter d’autres pièces jointes" at bounding box center [507, 303] width 91 height 8
click at [415, 339] on button "Annuler" at bounding box center [422, 338] width 52 height 19
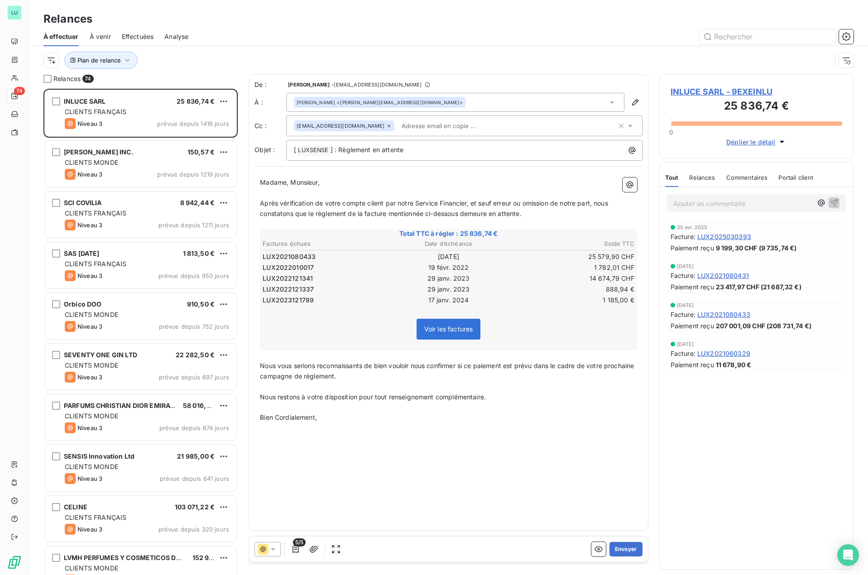
click at [347, 451] on div "De : JANAKI KUGASEELAN - janaki@luxsense.fr À : Hugo HUBER <hugo.huber@inluce.f…" at bounding box center [448, 302] width 400 height 456
click at [692, 172] on div "Relances" at bounding box center [702, 177] width 26 height 19
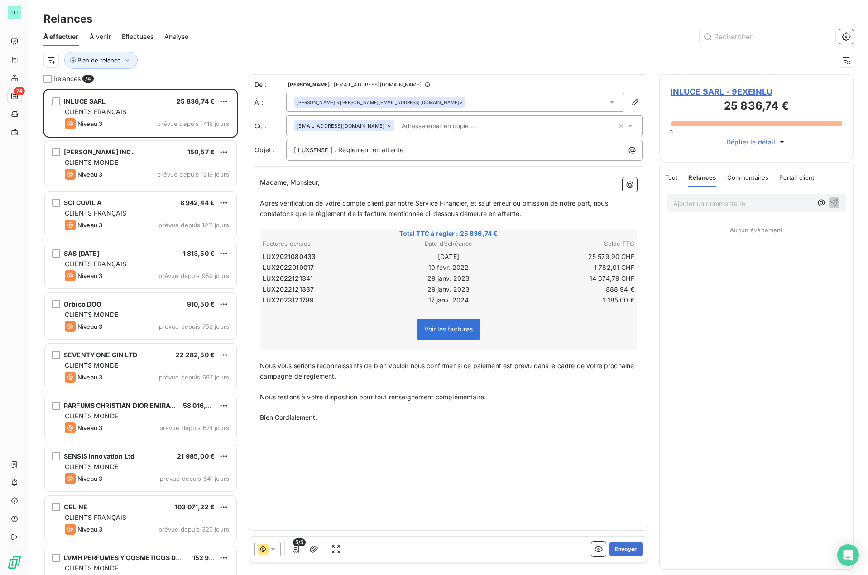
click at [672, 179] on span "Tout" at bounding box center [671, 177] width 13 height 7
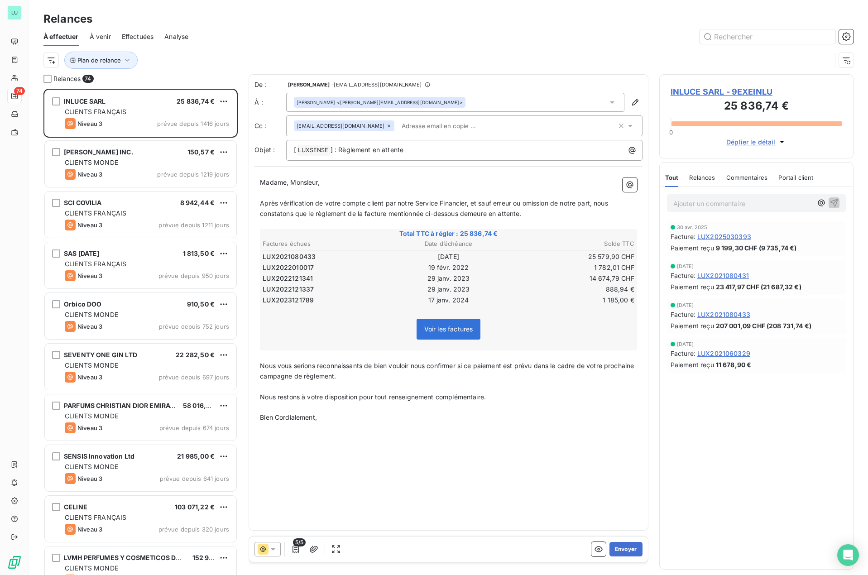
click at [552, 455] on div "De : JANAKI KUGASEELAN - janaki@luxsense.fr À : Hugo HUBER <hugo.huber@inluce.f…" at bounding box center [448, 302] width 400 height 456
click at [717, 240] on span "LUX2025030393" at bounding box center [724, 237] width 54 height 10
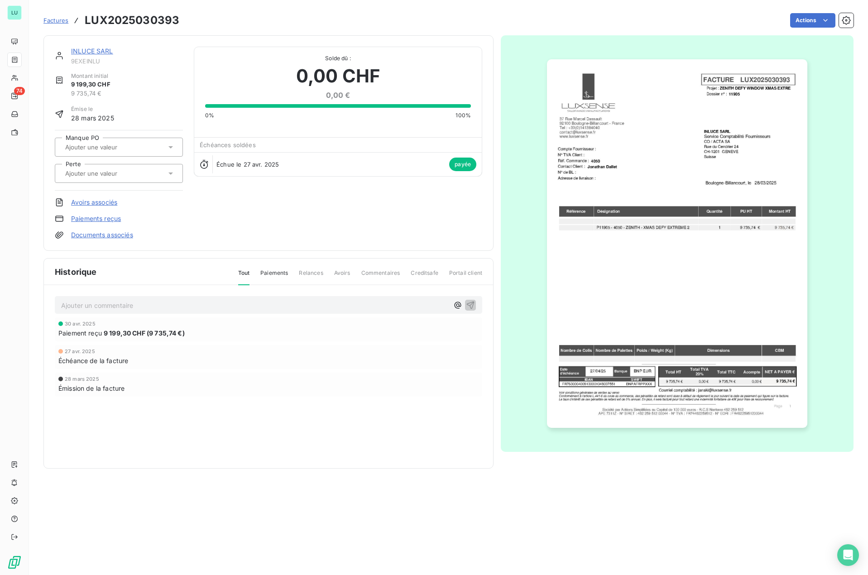
click at [56, 24] on link "Factures" at bounding box center [55, 20] width 25 height 9
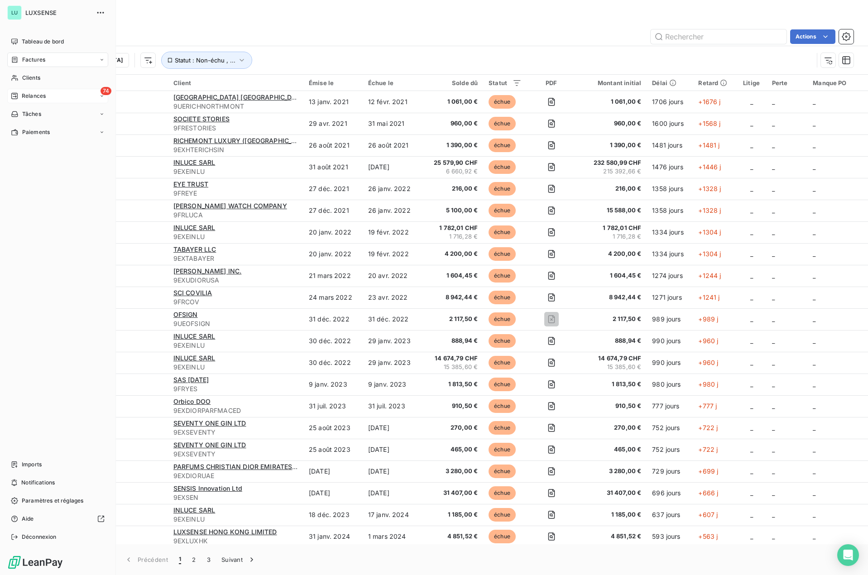
click at [32, 97] on span "Relances" at bounding box center [34, 96] width 24 height 8
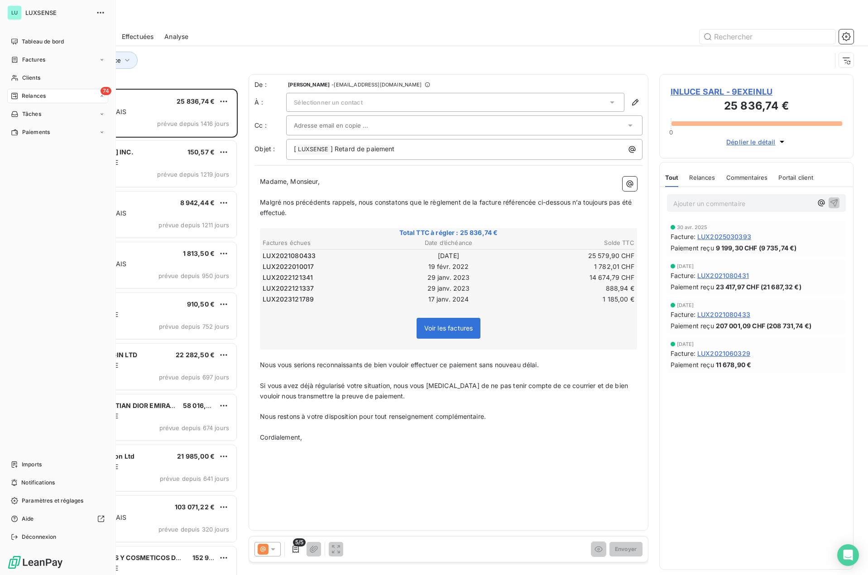
scroll to position [479, 188]
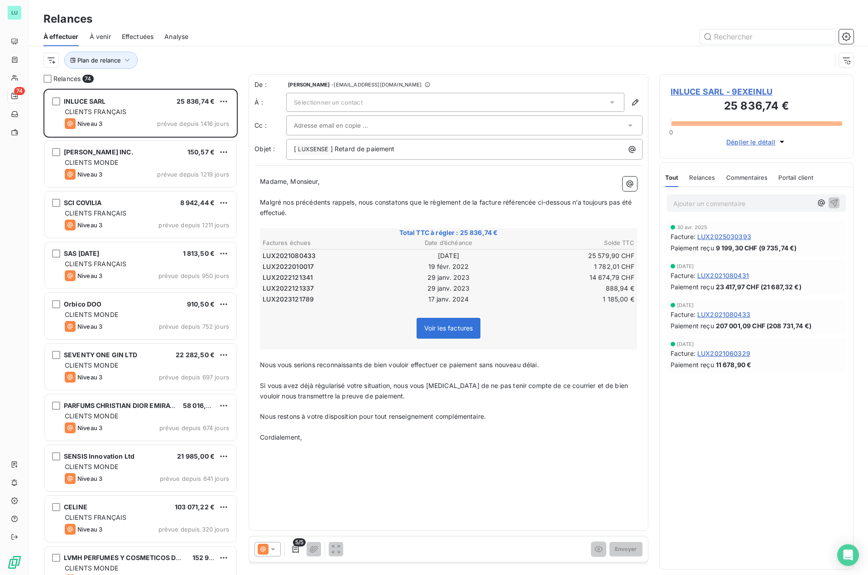
click at [441, 459] on div "De : JANAKI KUGASEELAN - janaki@luxsense.fr À : Sélectionner un contact Cc : Ob…" at bounding box center [448, 302] width 400 height 456
click at [694, 175] on span "Relances" at bounding box center [702, 177] width 26 height 7
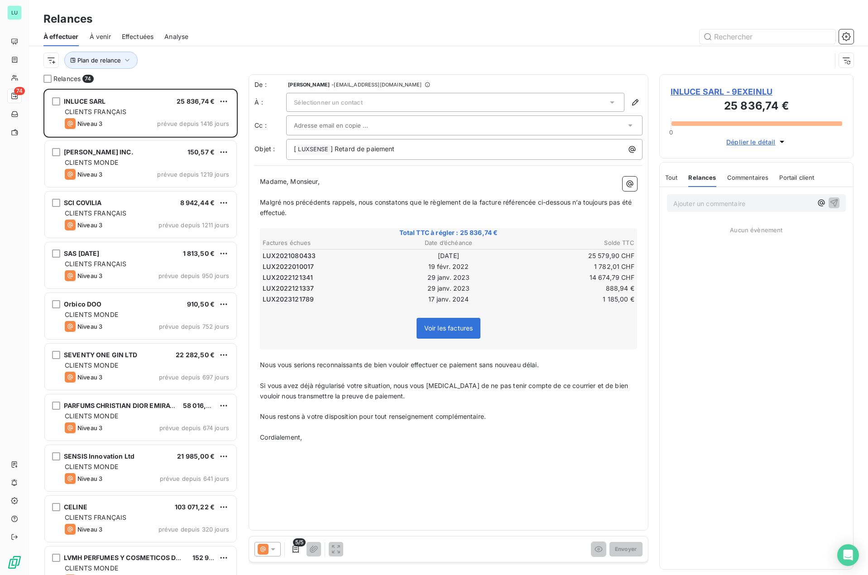
click at [740, 176] on span "Commentaires" at bounding box center [748, 177] width 42 height 7
click at [777, 172] on div "Tout Relances Commentaires Portail client" at bounding box center [740, 177] width 150 height 19
click at [779, 179] on span "Portail client" at bounding box center [796, 177] width 35 height 7
click at [670, 179] on span "Tout" at bounding box center [671, 177] width 13 height 7
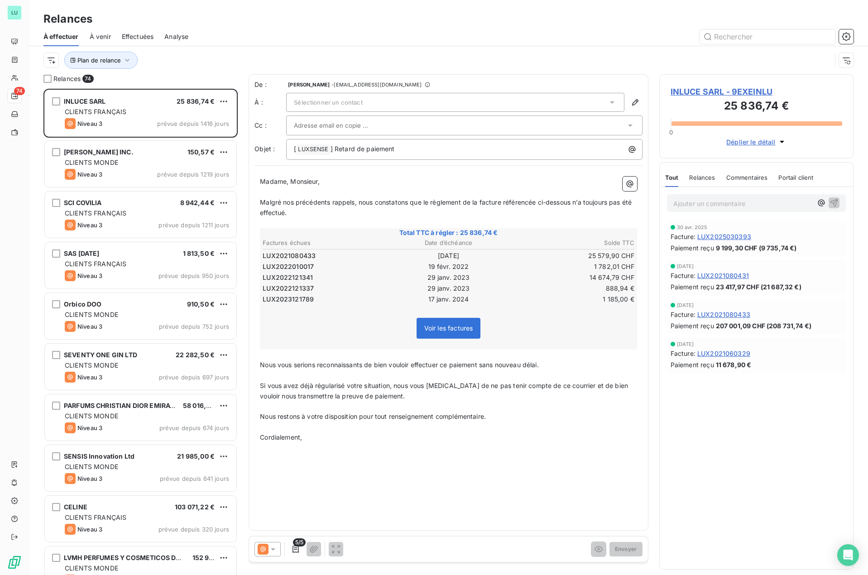
click at [433, 437] on p "Cordialement," at bounding box center [448, 437] width 377 height 10
click at [294, 549] on icon "button" at bounding box center [295, 548] width 9 height 9
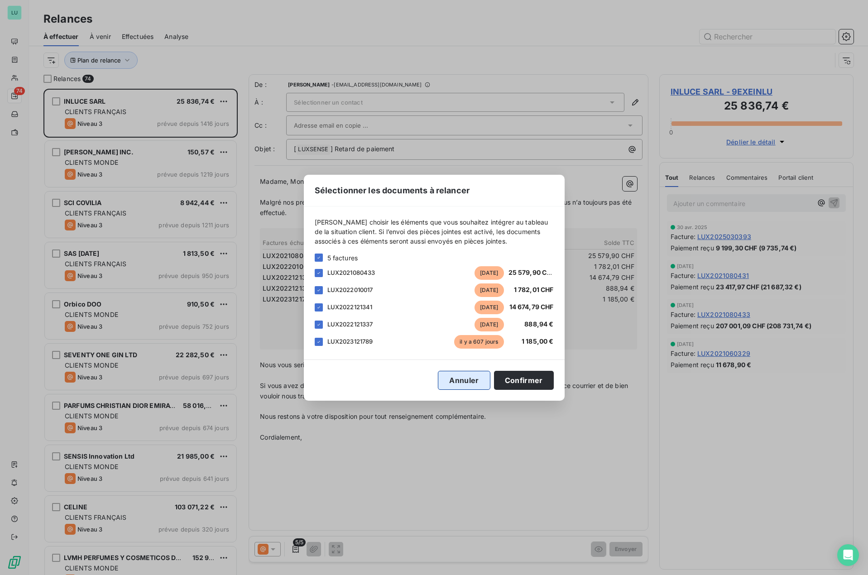
click at [458, 382] on button "Annuler" at bounding box center [464, 380] width 52 height 19
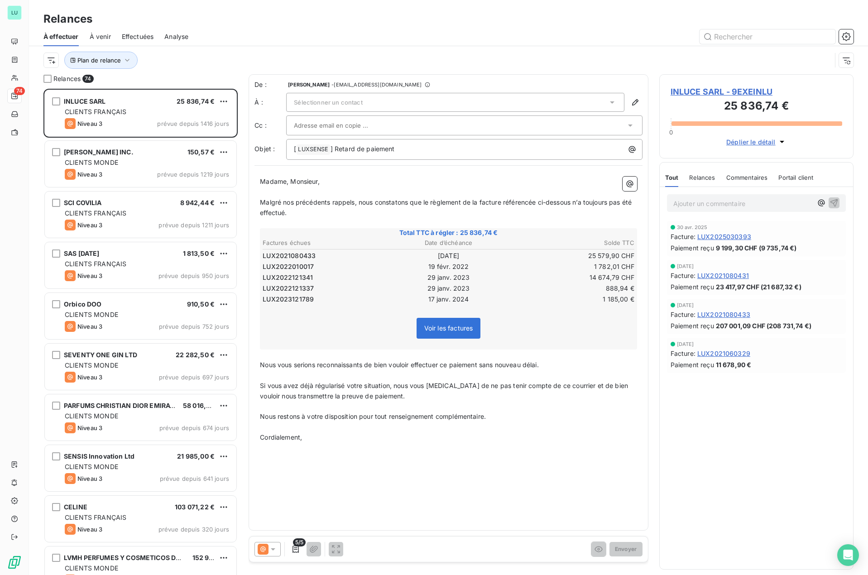
click at [278, 546] on div at bounding box center [267, 549] width 26 height 14
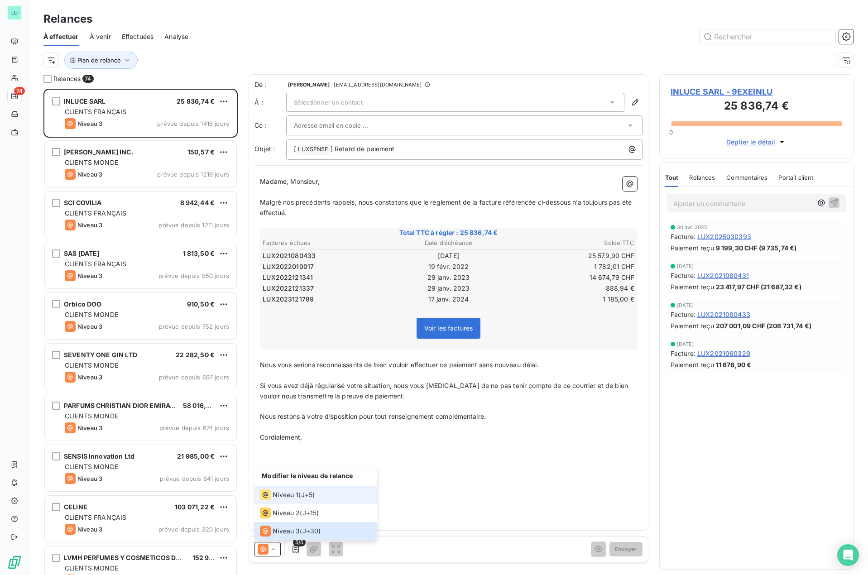
click at [287, 493] on span "Niveau 1" at bounding box center [285, 494] width 26 height 9
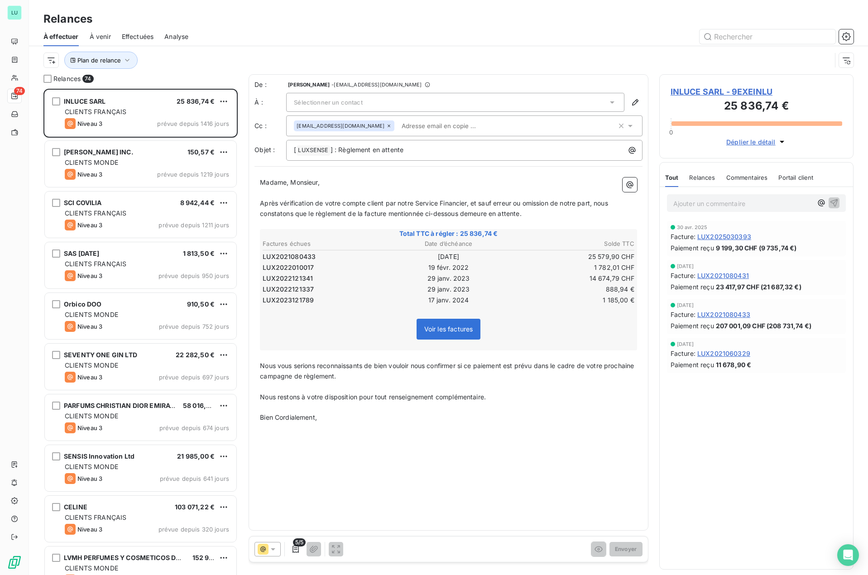
click at [272, 548] on icon at bounding box center [272, 548] width 9 height 9
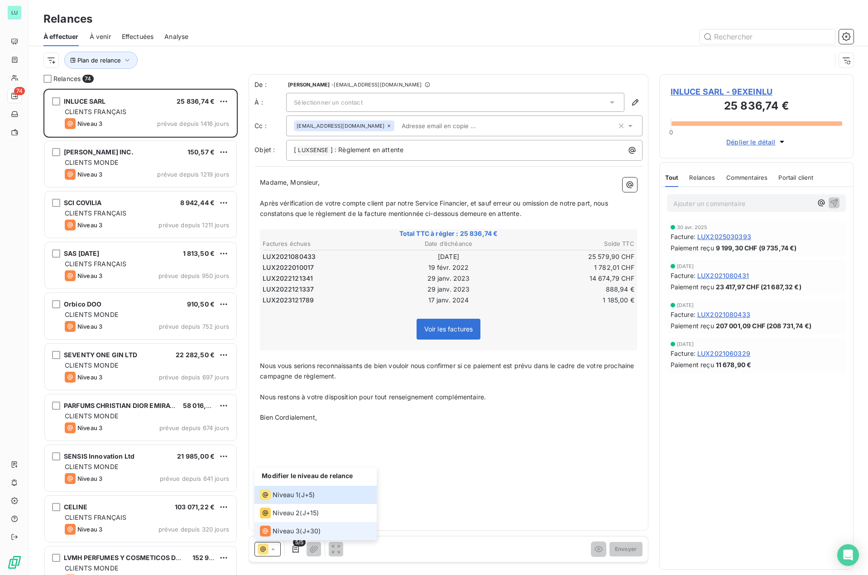
click at [275, 532] on span "Niveau 3" at bounding box center [285, 530] width 27 height 9
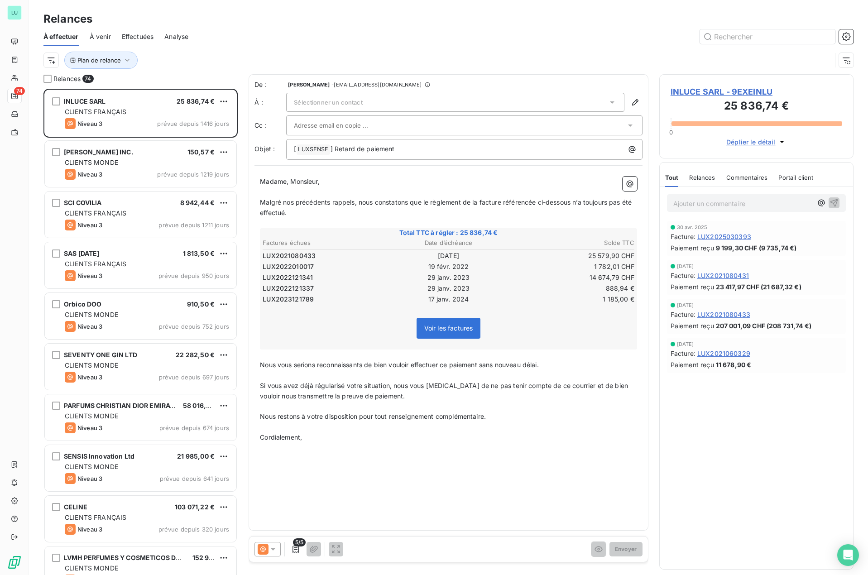
click at [274, 550] on icon at bounding box center [272, 548] width 9 height 9
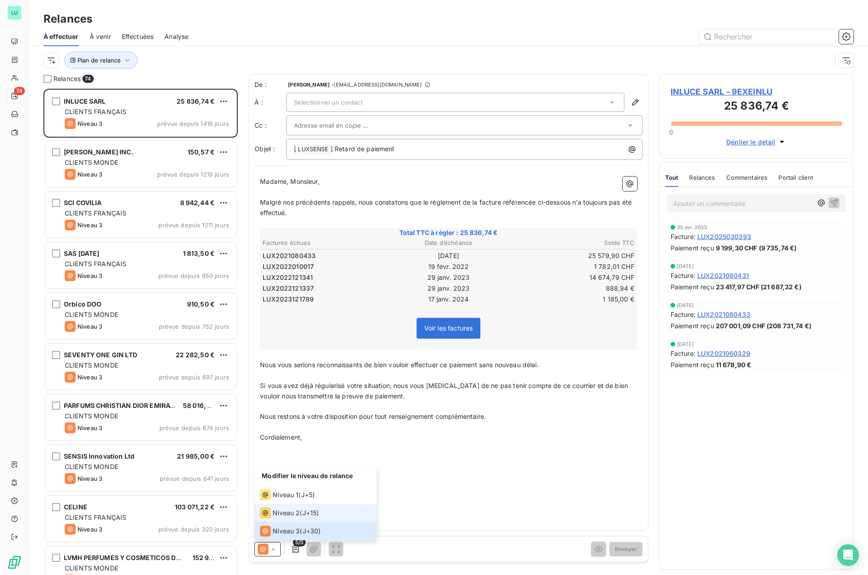
click at [273, 516] on span "Niveau 2" at bounding box center [285, 512] width 27 height 9
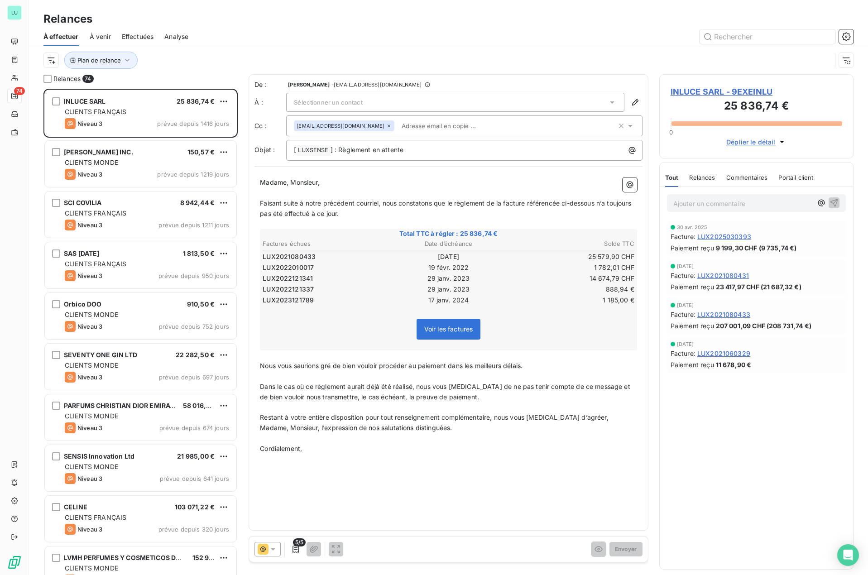
click at [271, 549] on icon at bounding box center [272, 548] width 9 height 9
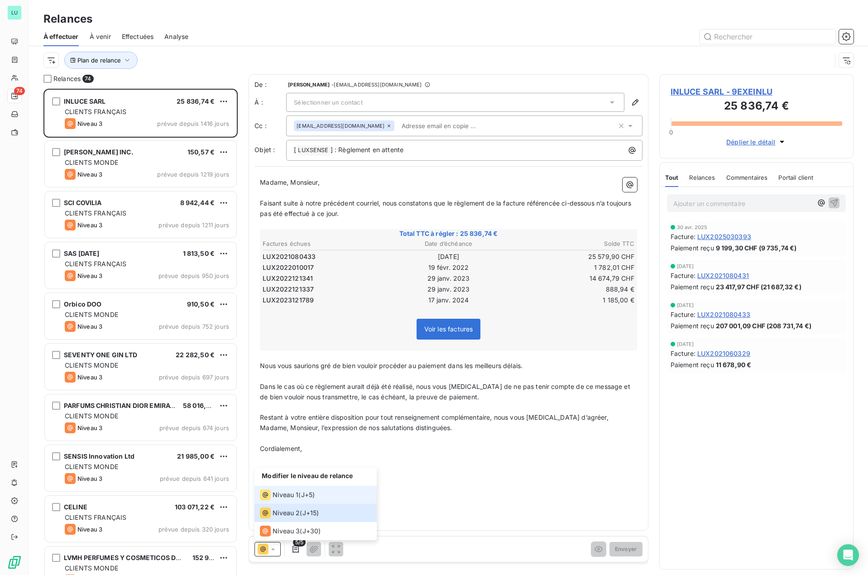
click at [275, 500] on div "Niveau 1" at bounding box center [279, 494] width 38 height 11
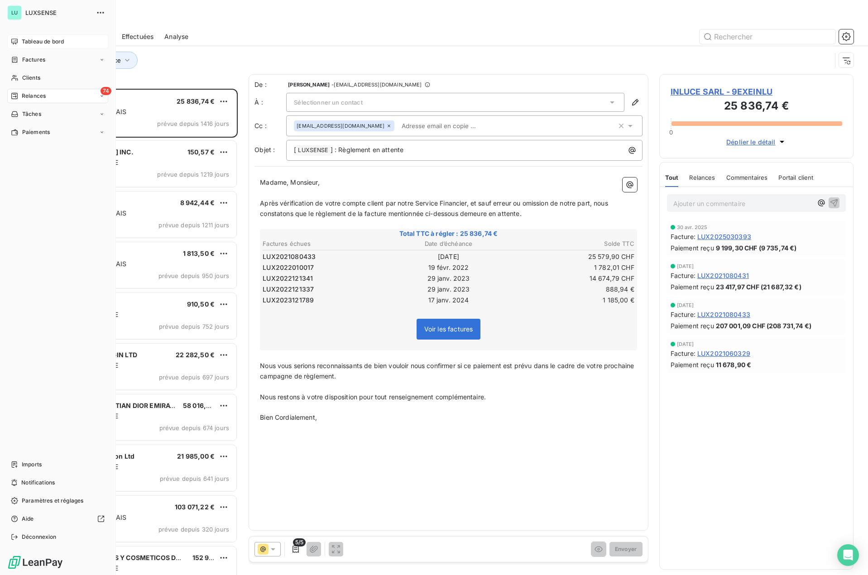
click at [30, 41] on span "Tableau de bord" at bounding box center [43, 42] width 42 height 8
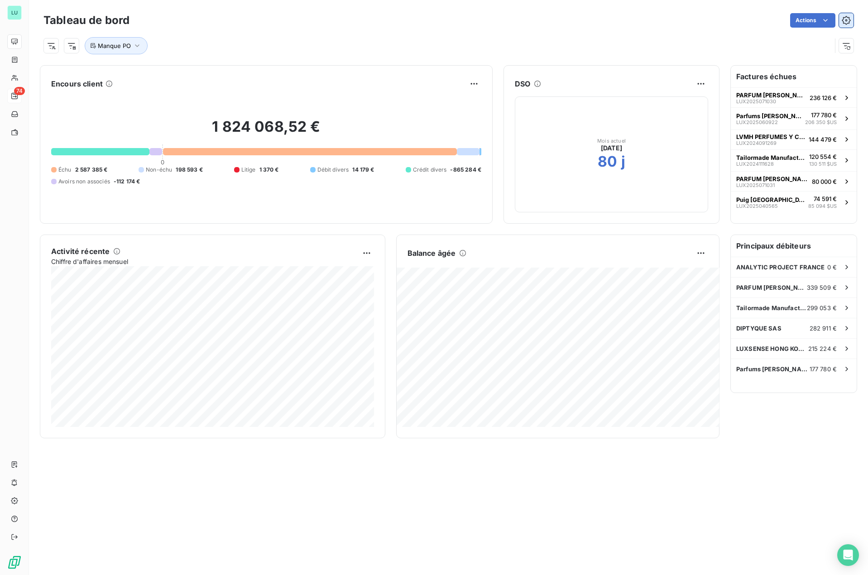
click at [846, 16] on icon "button" at bounding box center [845, 20] width 9 height 9
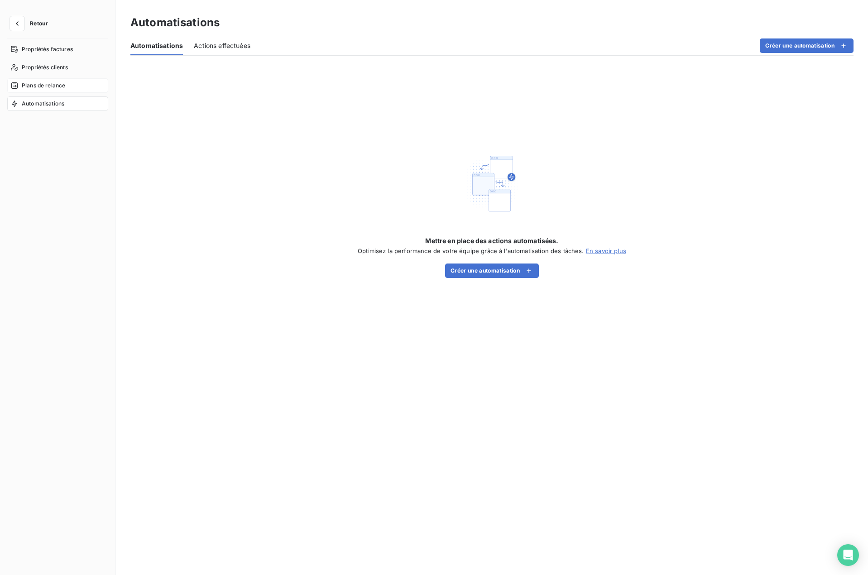
click at [40, 90] on div "Plans de relance" at bounding box center [57, 85] width 101 height 14
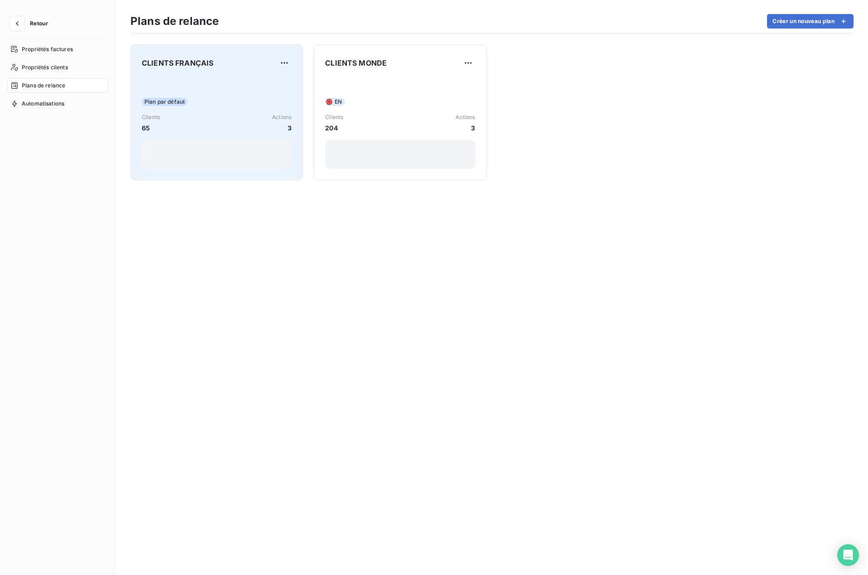
click at [203, 106] on div "Plan par défaut Clients 65 Actions 3" at bounding box center [217, 122] width 150 height 91
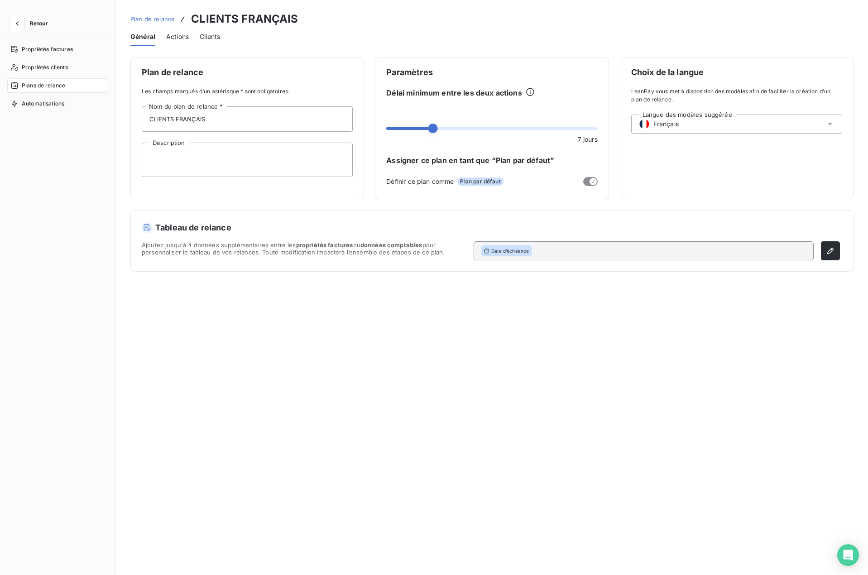
click at [170, 38] on span "Actions" at bounding box center [177, 36] width 23 height 9
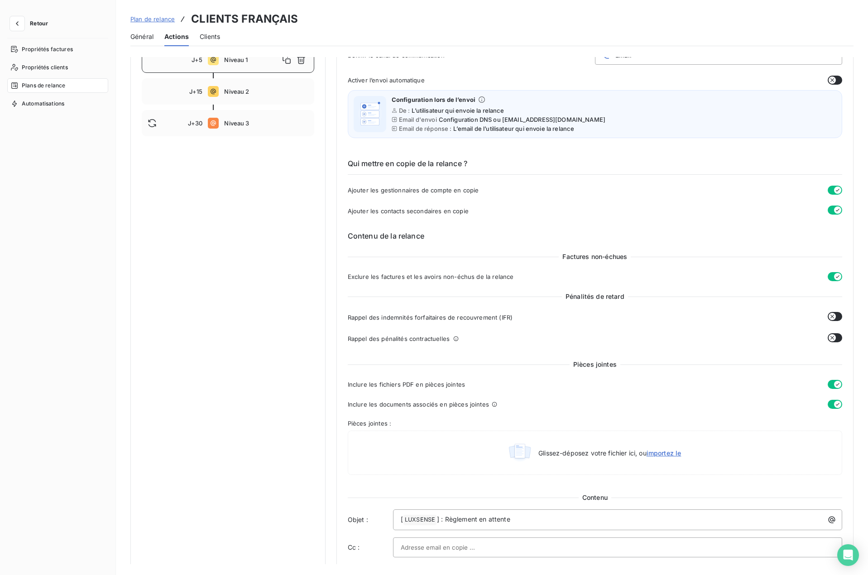
scroll to position [91, 0]
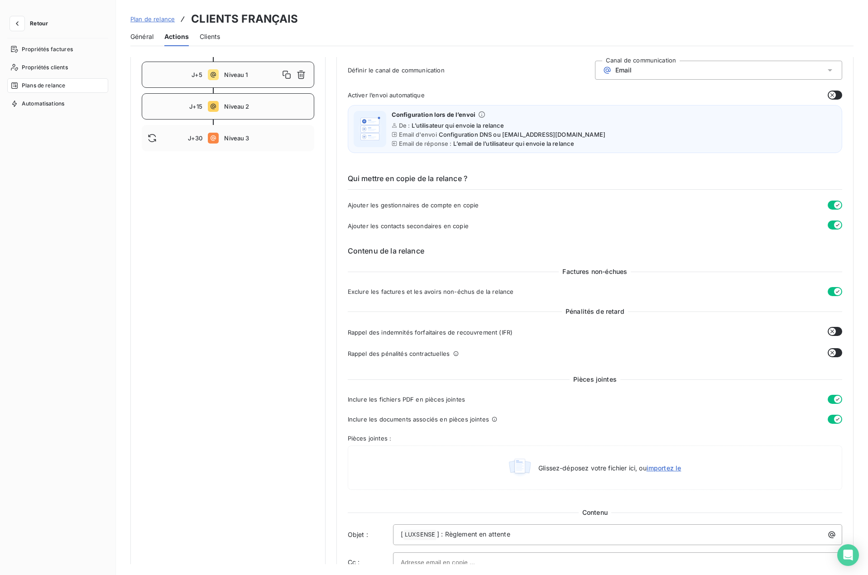
click at [236, 110] on span "Niveau 2" at bounding box center [266, 106] width 84 height 7
click at [832, 419] on button "button" at bounding box center [834, 419] width 14 height 9
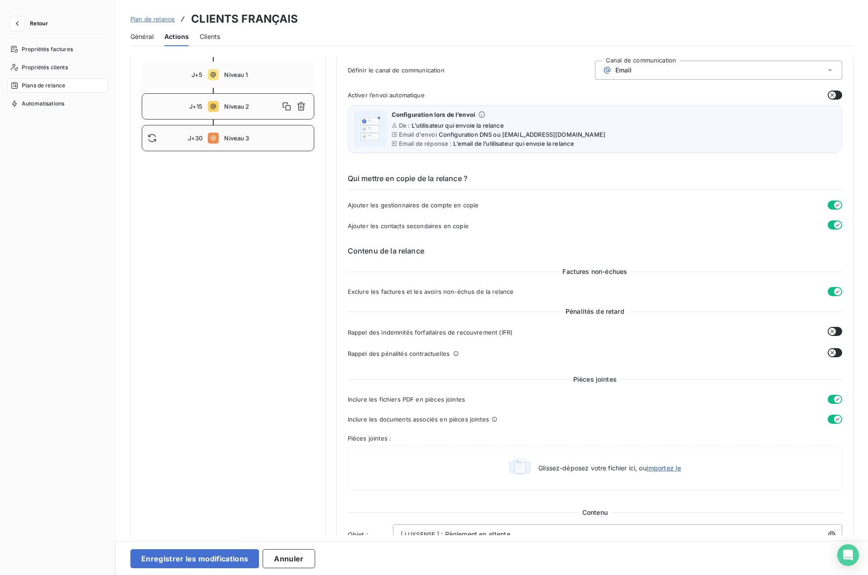
click at [220, 145] on div "J+30 Niveau 3" at bounding box center [228, 138] width 172 height 26
type input "30"
click at [834, 420] on button "button" at bounding box center [834, 419] width 14 height 9
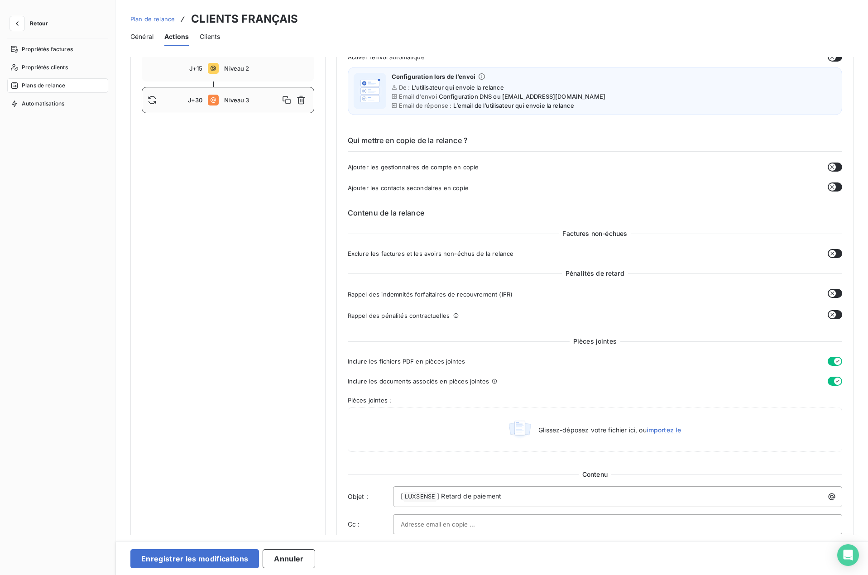
scroll to position [181, 0]
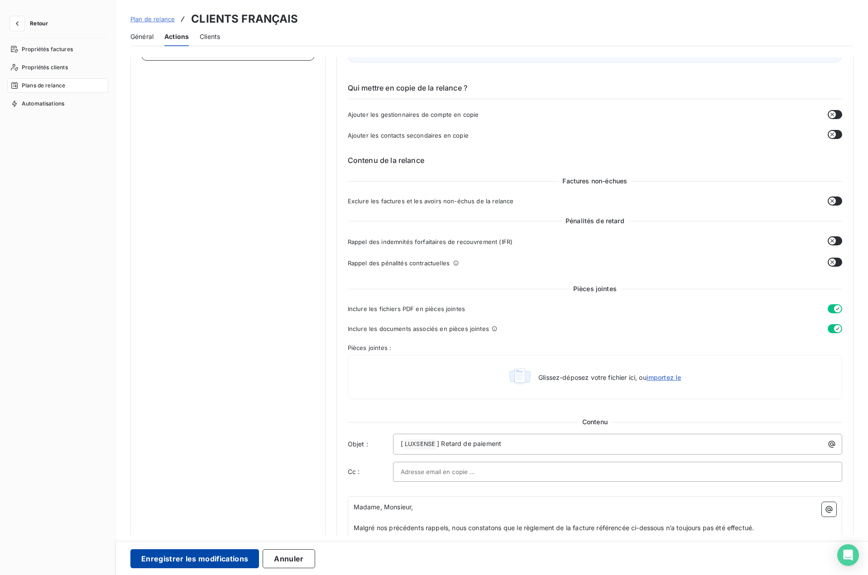
click at [184, 563] on button "Enregistrer les modifications" at bounding box center [194, 558] width 129 height 19
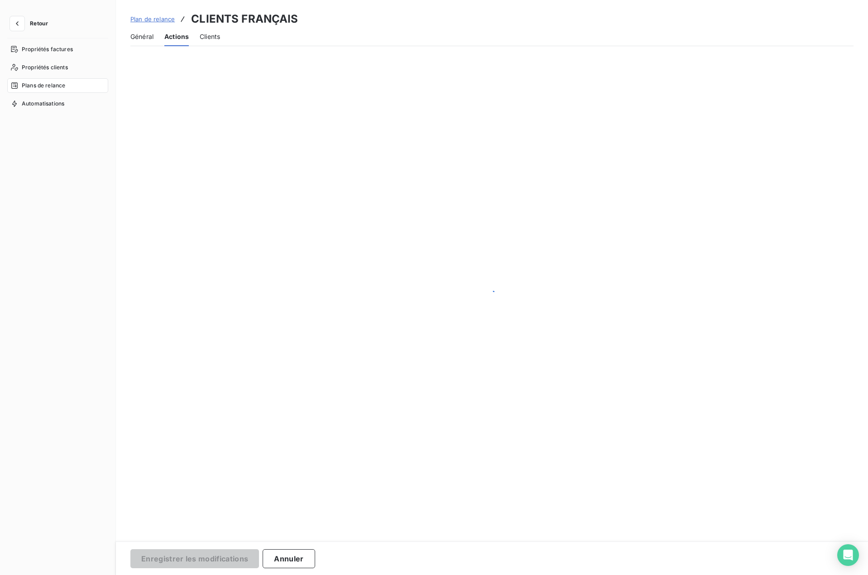
scroll to position [0, 0]
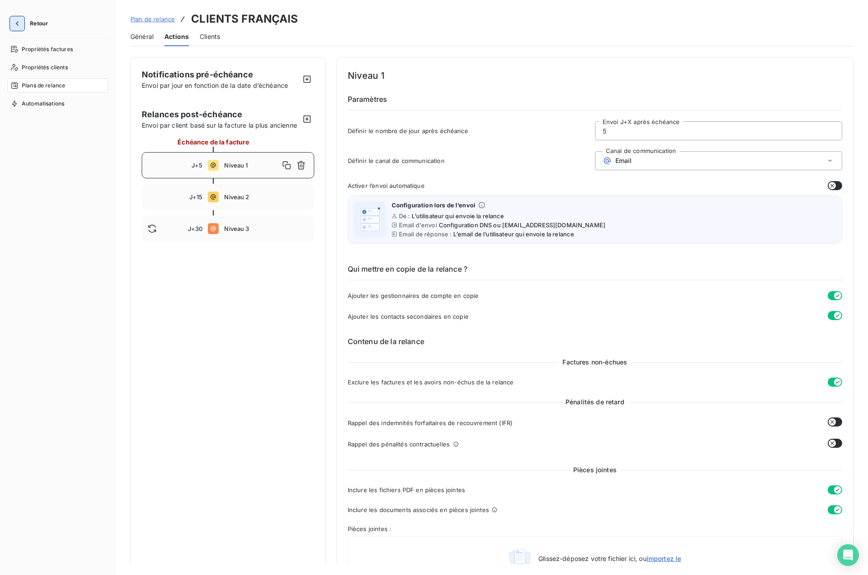
click at [21, 18] on button "button" at bounding box center [17, 23] width 14 height 14
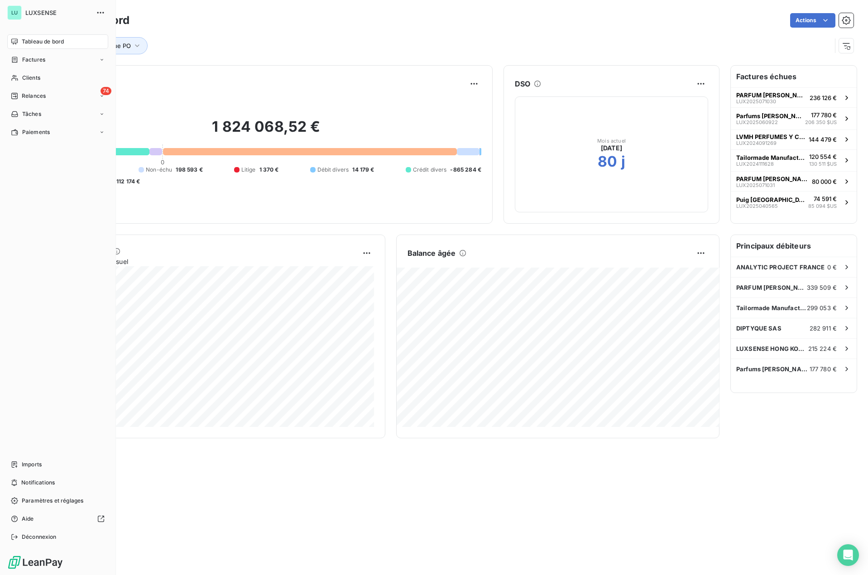
click at [15, 16] on div "LU" at bounding box center [14, 12] width 14 height 14
click at [38, 534] on span "Déconnexion" at bounding box center [39, 537] width 35 height 8
